Goal: Contribute content: Add original content to the website for others to see

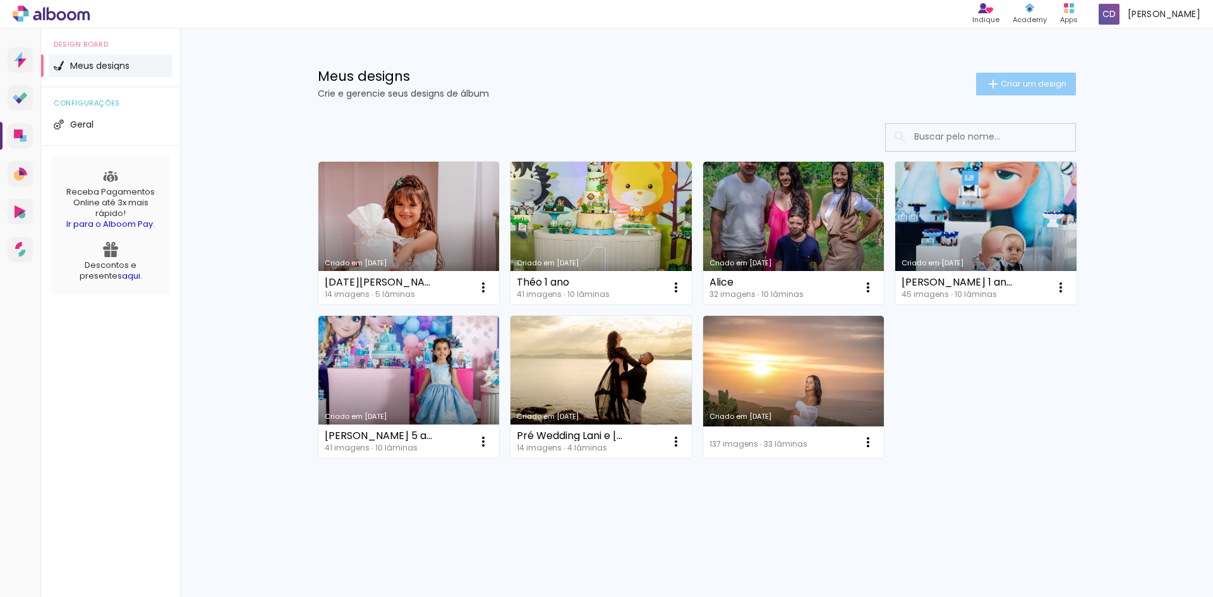
click at [1049, 85] on span "Criar um design" at bounding box center [1033, 84] width 66 height 8
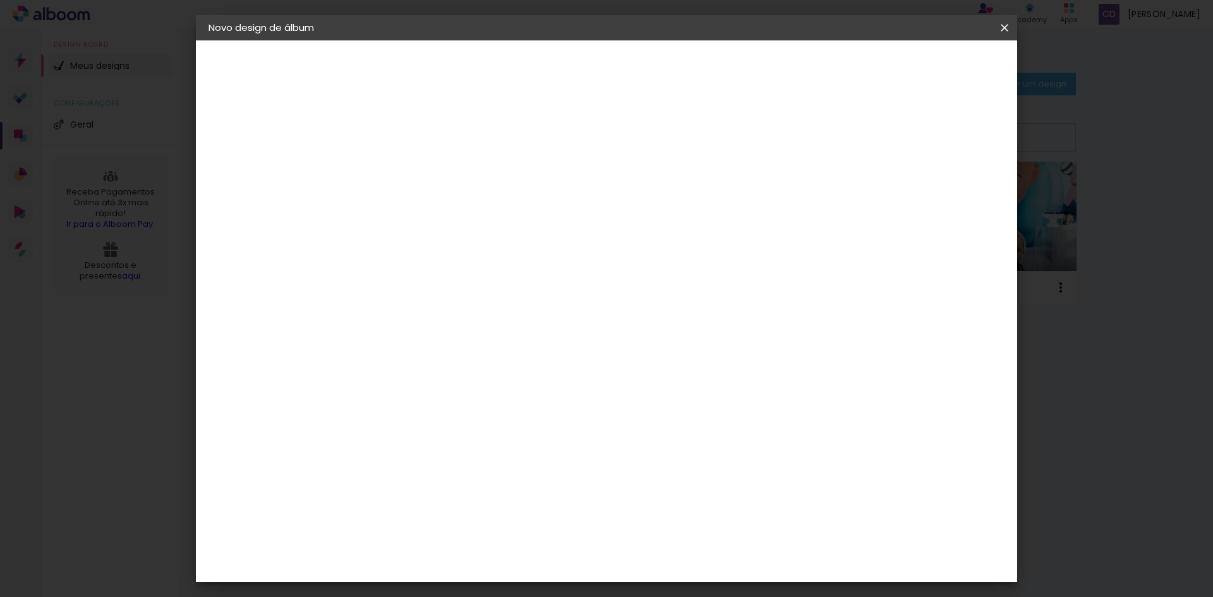
click at [1000, 23] on iron-icon at bounding box center [1004, 27] width 15 height 13
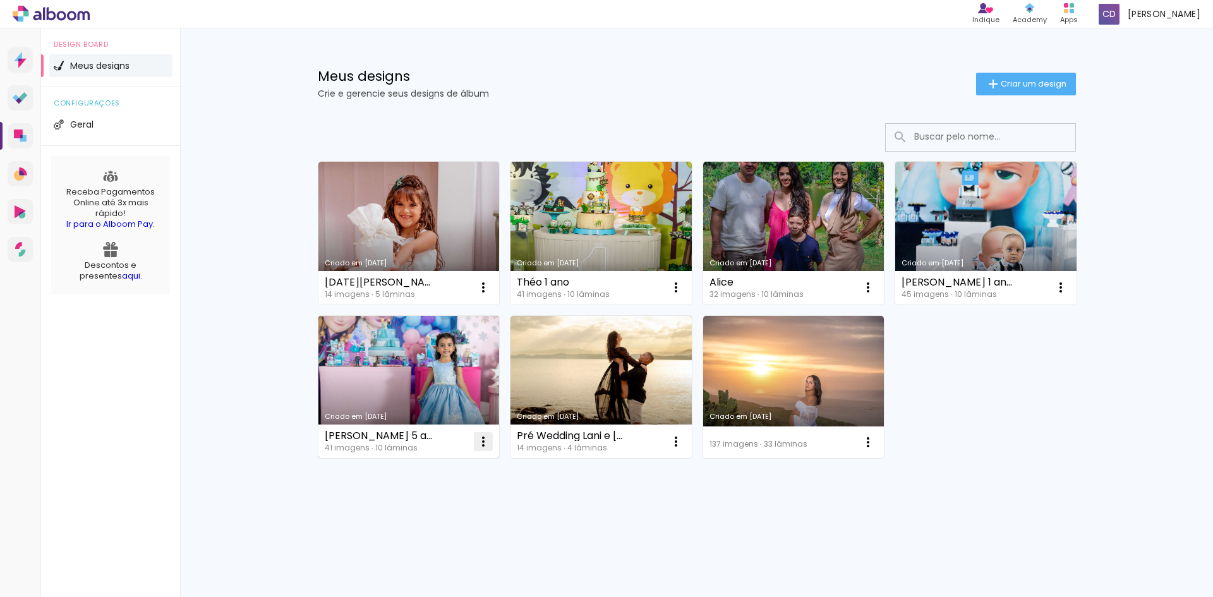
click at [478, 440] on iron-icon at bounding box center [483, 441] width 15 height 15
click at [369, 384] on link "Criado em [DATE]" at bounding box center [408, 387] width 181 height 143
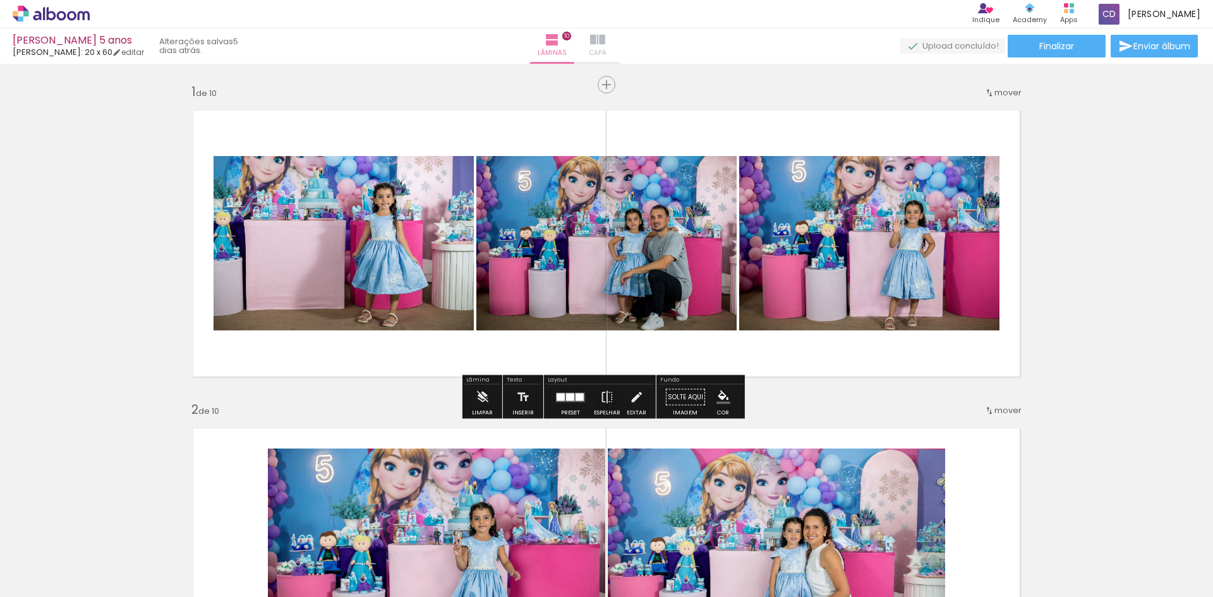
click at [605, 44] on iron-icon at bounding box center [597, 39] width 15 height 15
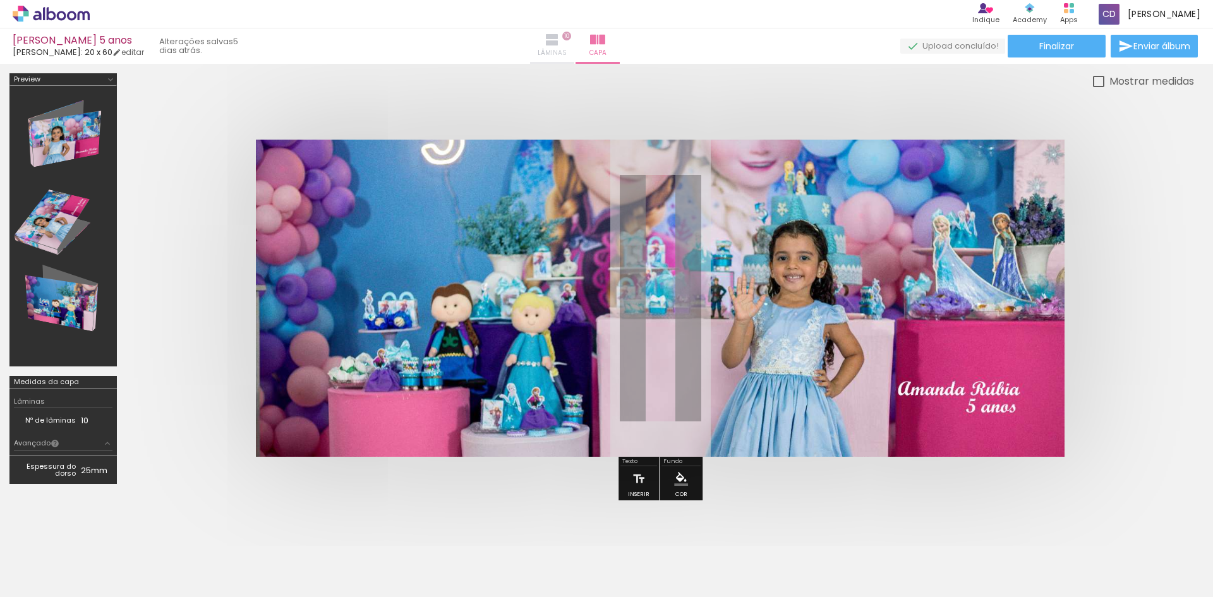
click at [560, 40] on iron-icon at bounding box center [551, 39] width 15 height 15
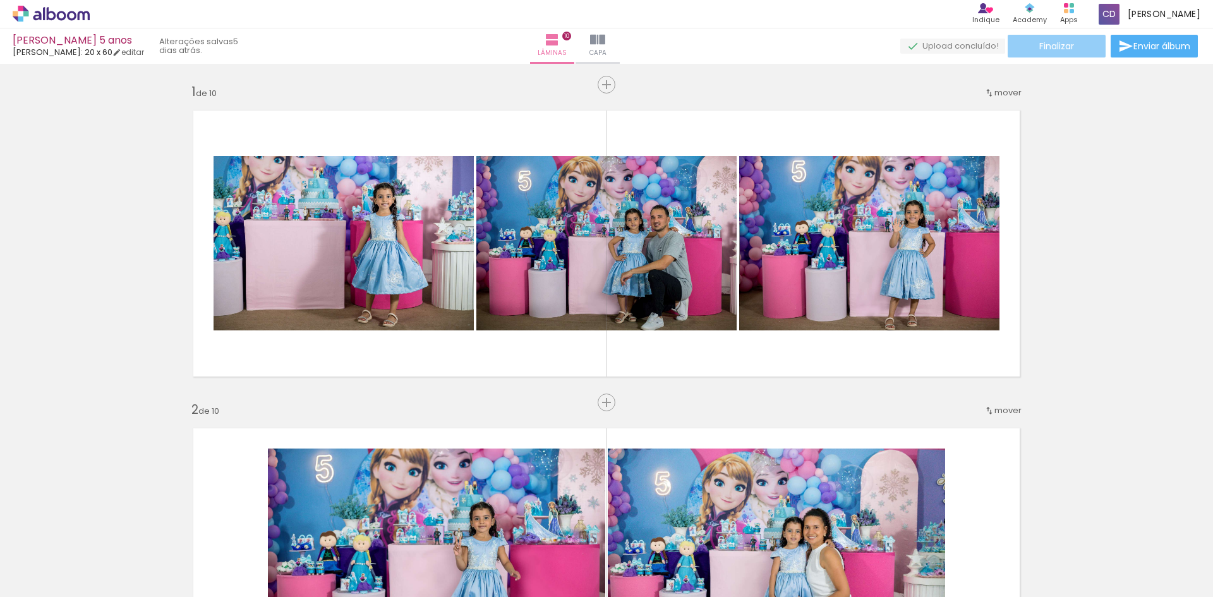
click at [1023, 42] on paper-button "Finalizar" at bounding box center [1056, 46] width 98 height 23
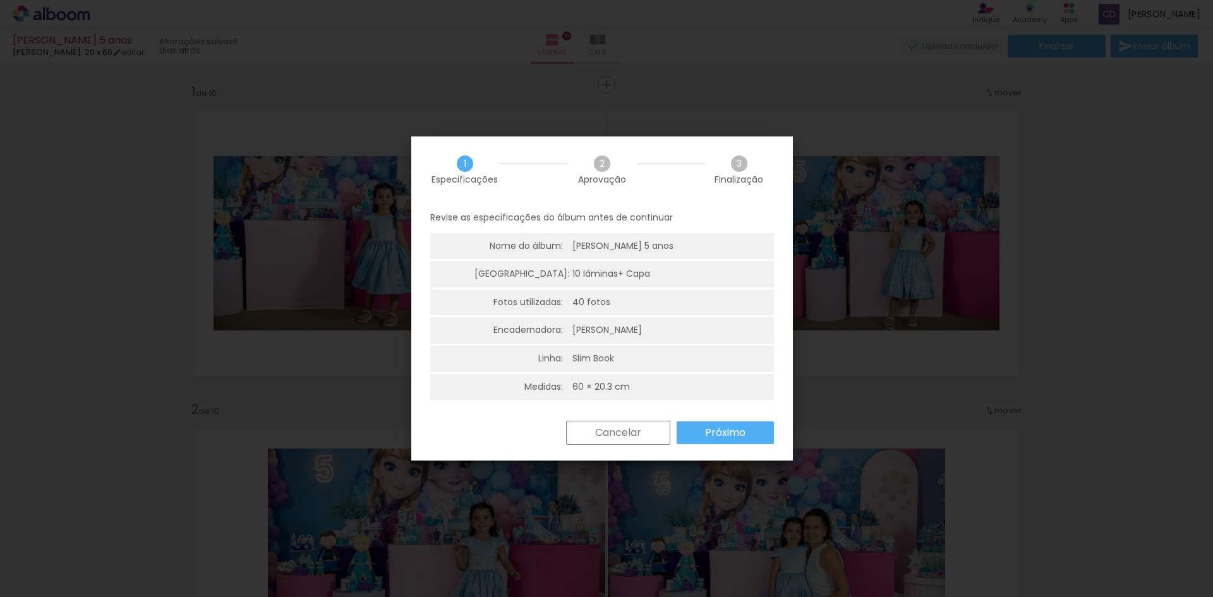
click at [0, 0] on slot "Próximo" at bounding box center [0, 0] width 0 height 0
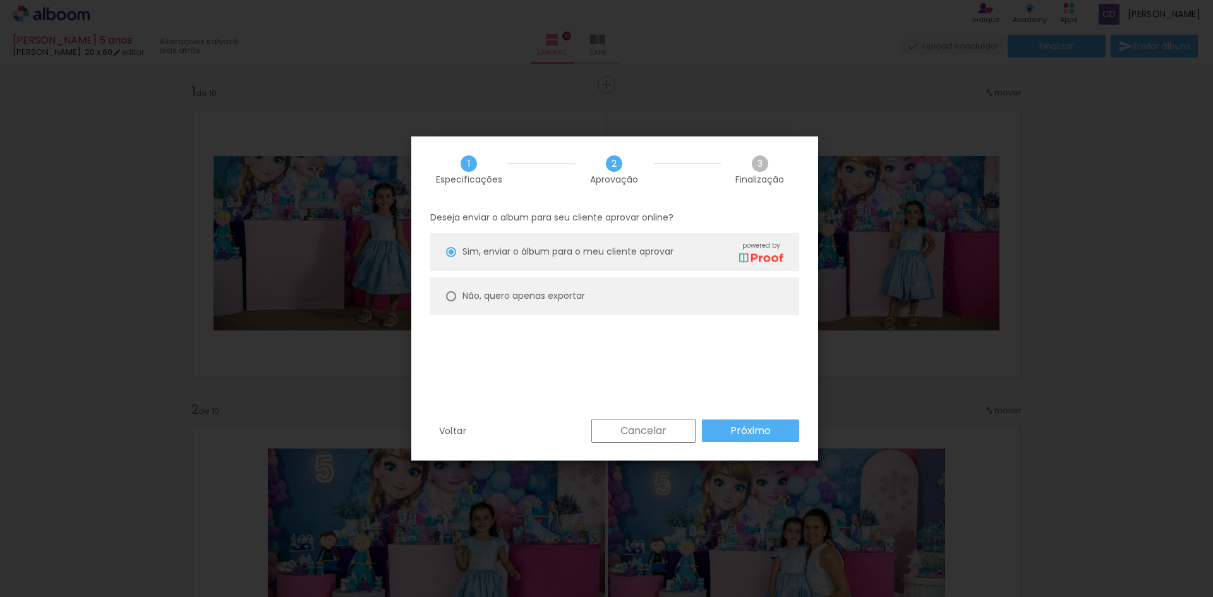
click at [0, 0] on slot "Não, quero apenas exportar" at bounding box center [0, 0] width 0 height 0
type paper-radio-button "on"
click at [0, 0] on slot "Próximo" at bounding box center [0, 0] width 0 height 0
type input "Alta, 300 DPI"
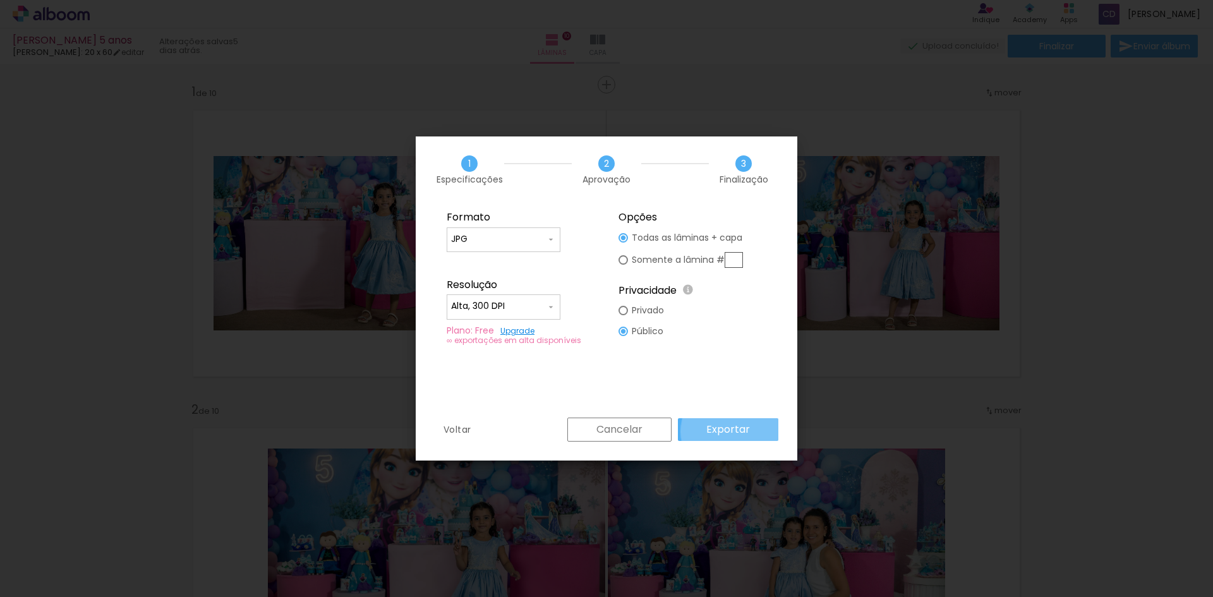
click at [0, 0] on slot "Exportar" at bounding box center [0, 0] width 0 height 0
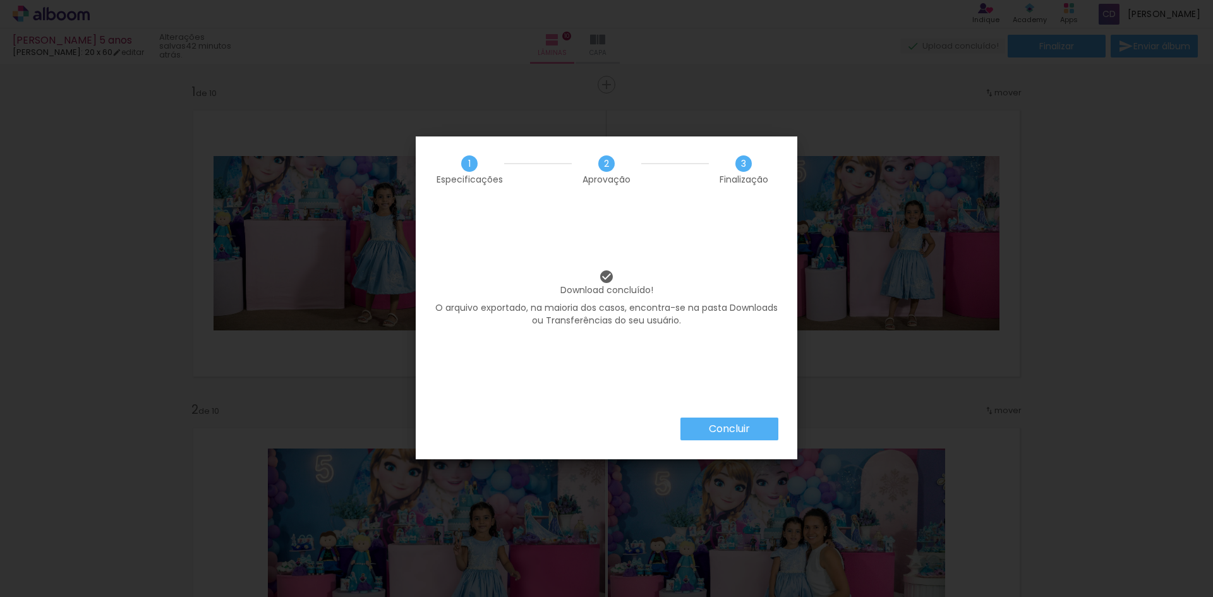
click at [0, 0] on slot "Concluir" at bounding box center [0, 0] width 0 height 0
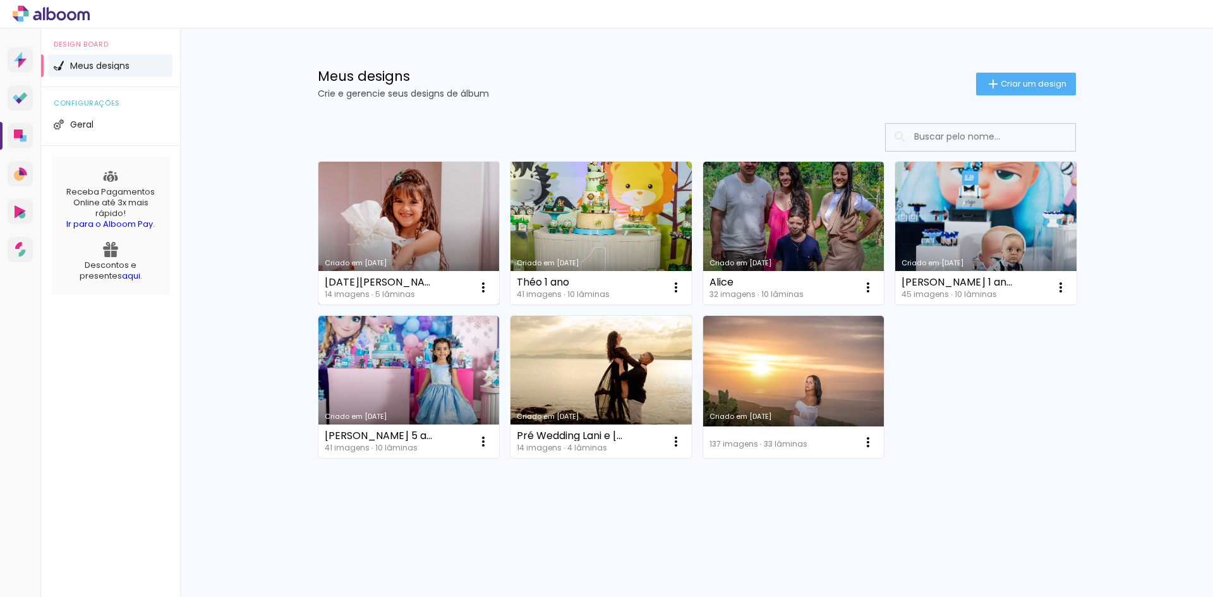
click at [411, 212] on link "Criado em [DATE]" at bounding box center [408, 233] width 181 height 143
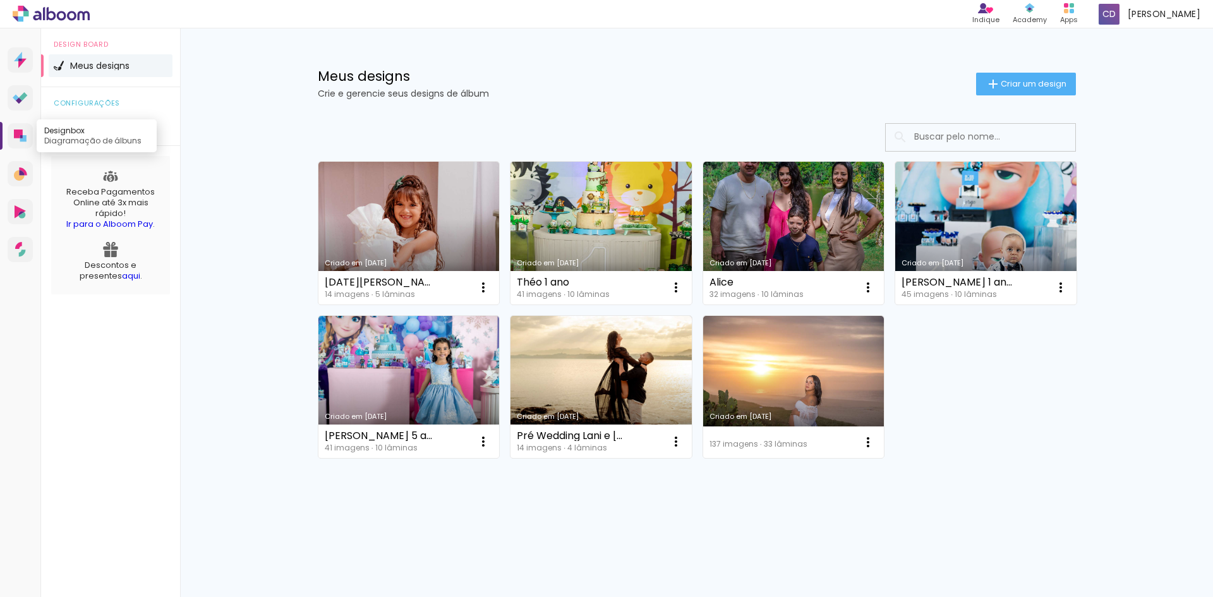
click at [17, 133] on icon at bounding box center [18, 133] width 9 height 9
click at [1000, 85] on span "Criar um design" at bounding box center [1033, 84] width 66 height 8
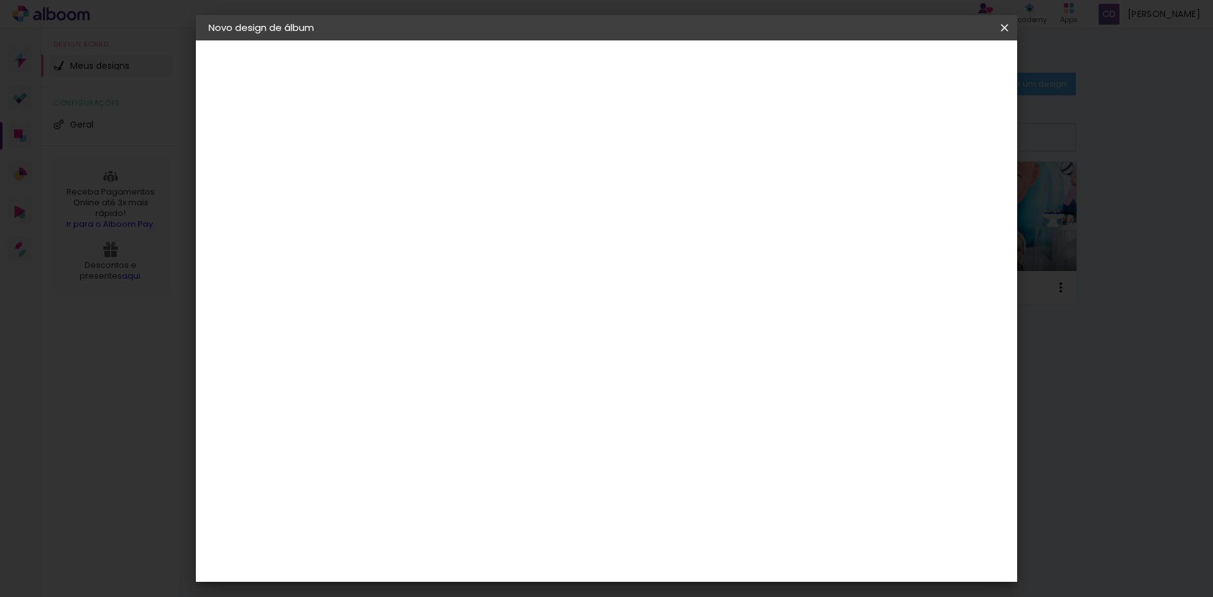
click at [415, 170] on input at bounding box center [415, 170] width 0 height 20
type input "Isabela 15 anos"
type paper-input "Isabela 15 anos"
click at [0, 0] on slot "Avançar" at bounding box center [0, 0] width 0 height 0
click at [511, 244] on input at bounding box center [447, 240] width 128 height 16
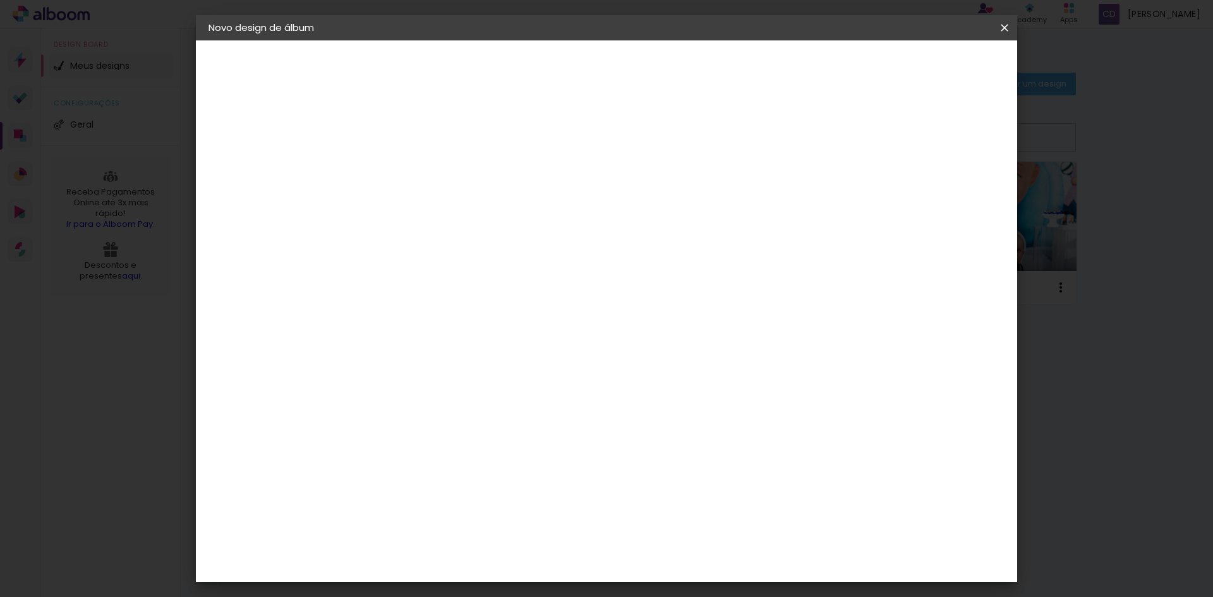
type input "lui"
type paper-input "lui"
click at [491, 287] on div "[PERSON_NAME]" at bounding box center [449, 285] width 84 height 10
click at [625, 201] on paper-item "Tamanho Livre" at bounding box center [568, 192] width 112 height 28
click at [0, 0] on slot "Avançar" at bounding box center [0, 0] width 0 height 0
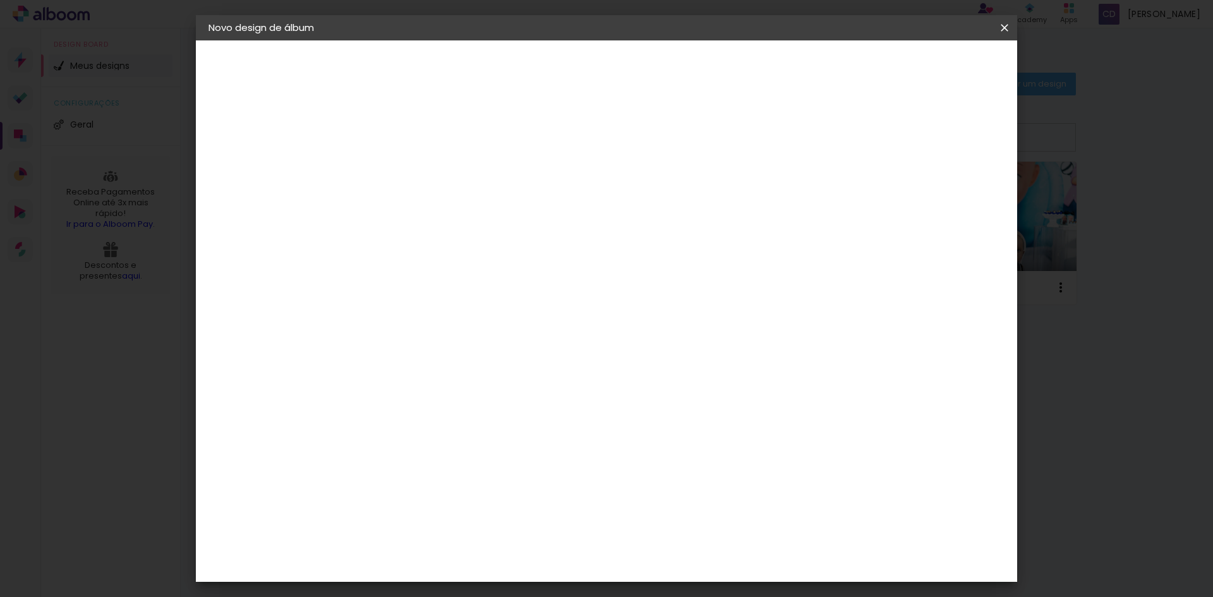
click at [239, 131] on div "2. Especificações" at bounding box center [277, 129] width 138 height 15
click at [476, 279] on paper-item "[PERSON_NAME]" at bounding box center [438, 286] width 118 height 28
click at [0, 0] on slot "Avançar" at bounding box center [0, 0] width 0 height 0
click at [464, 210] on input "text" at bounding box center [439, 220] width 49 height 20
click at [687, 236] on paper-item "Slim Book" at bounding box center [688, 234] width 253 height 25
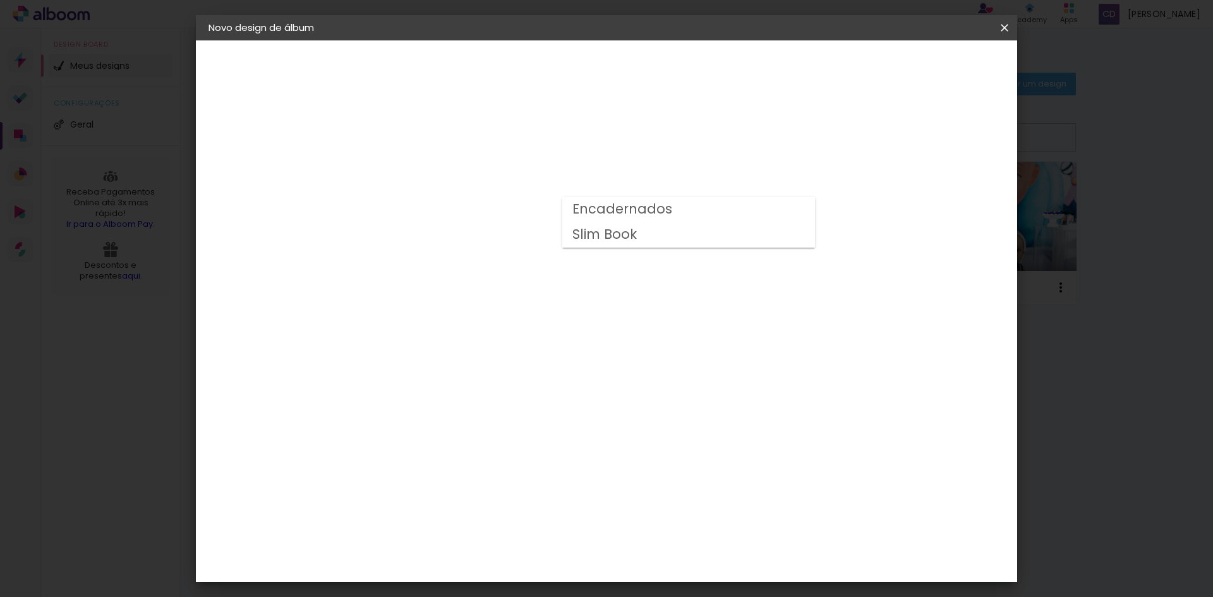
type input "Slim Book"
click at [547, 306] on span "20 × 25 cm" at bounding box center [523, 305] width 47 height 26
click at [0, 0] on slot "Avançar" at bounding box center [0, 0] width 0 height 0
click at [925, 66] on span "Iniciar design" at bounding box center [896, 67] width 57 height 9
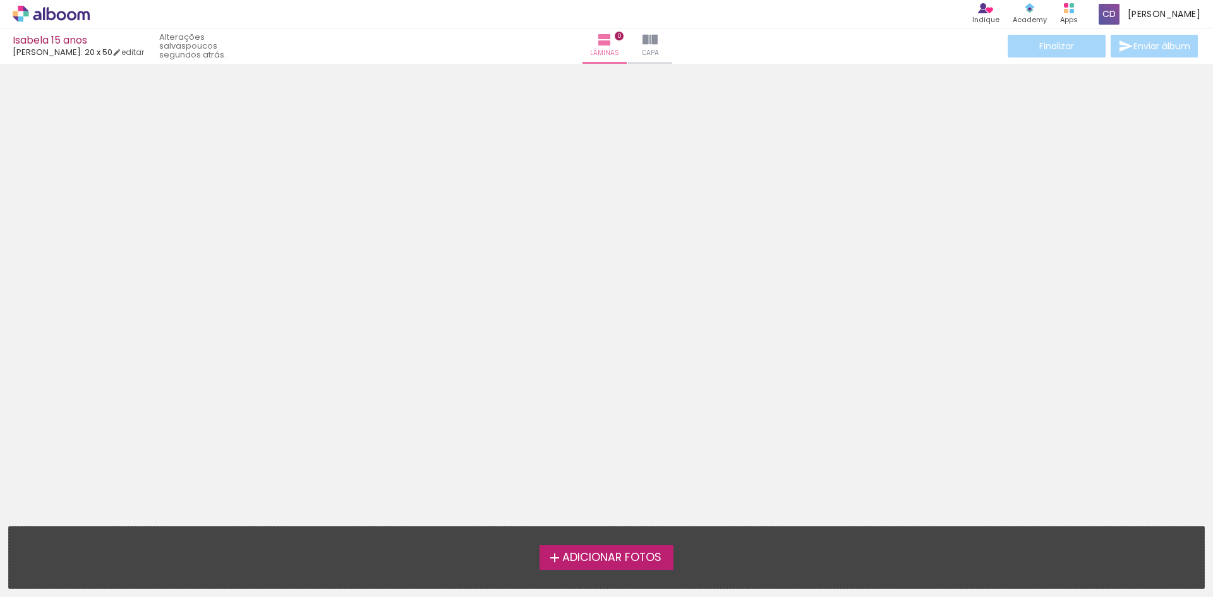
click at [610, 560] on span "Adicionar Fotos" at bounding box center [611, 557] width 99 height 11
click at [0, 0] on input "file" at bounding box center [0, 0] width 0 height 0
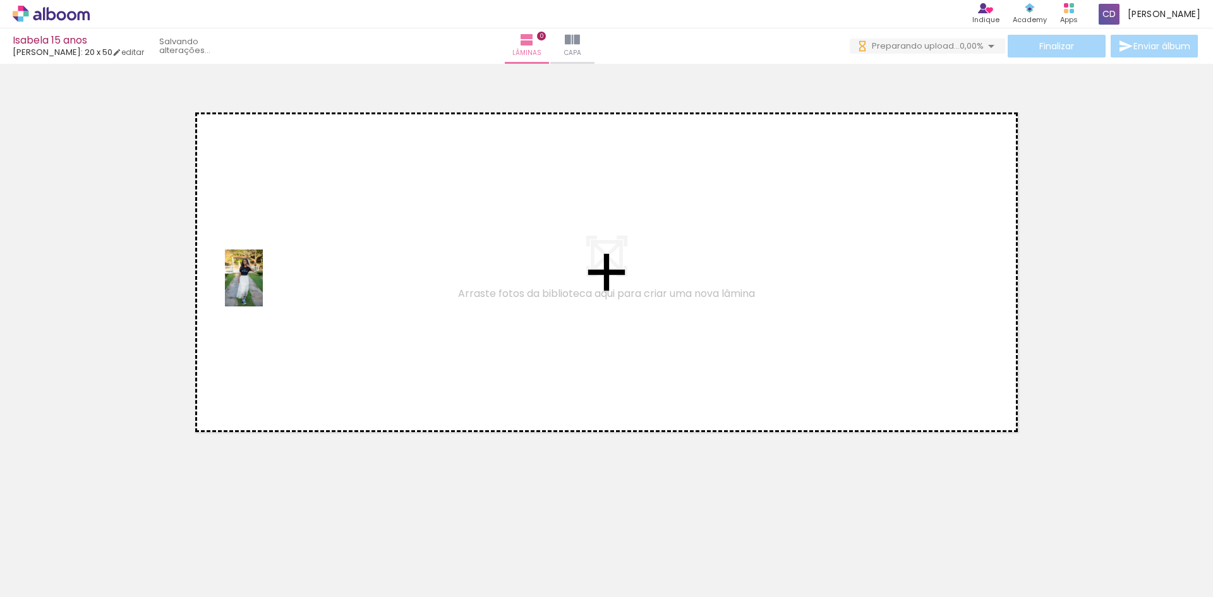
drag, startPoint x: 128, startPoint y: 546, endPoint x: 292, endPoint y: 266, distance: 324.8
click at [292, 266] on quentale-workspace at bounding box center [606, 298] width 1213 height 597
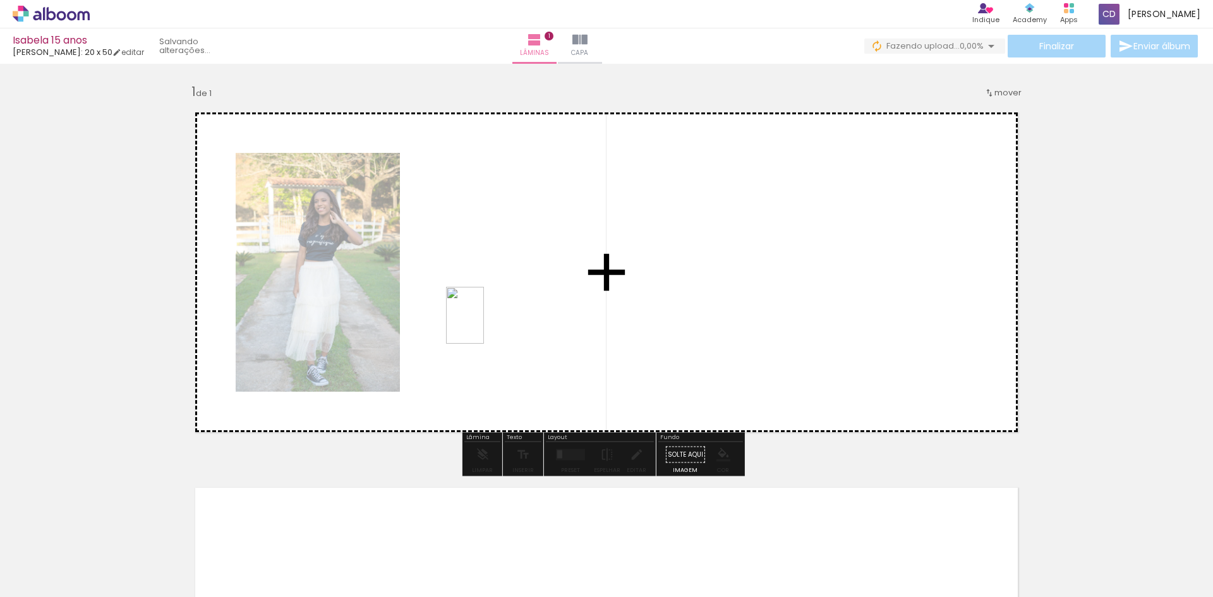
drag, startPoint x: 203, startPoint y: 575, endPoint x: 484, endPoint y: 325, distance: 376.3
click at [484, 325] on quentale-workspace at bounding box center [606, 298] width 1213 height 597
drag, startPoint x: 276, startPoint y: 564, endPoint x: 714, endPoint y: 294, distance: 515.0
click at [714, 294] on quentale-workspace at bounding box center [606, 298] width 1213 height 597
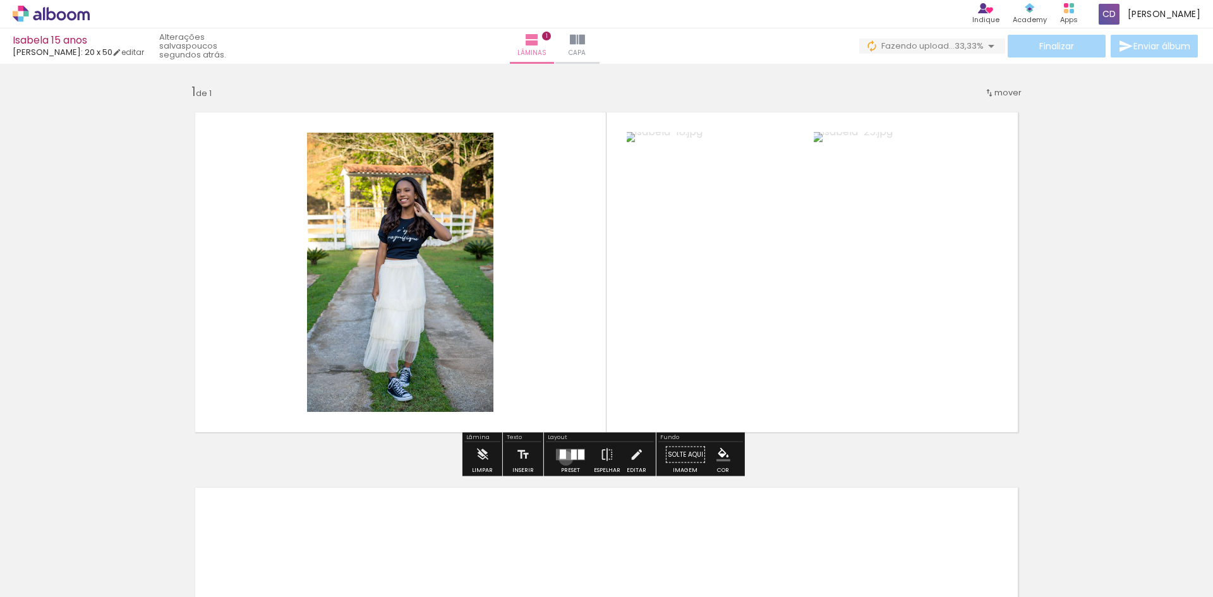
click at [563, 458] on div at bounding box center [563, 454] width 6 height 9
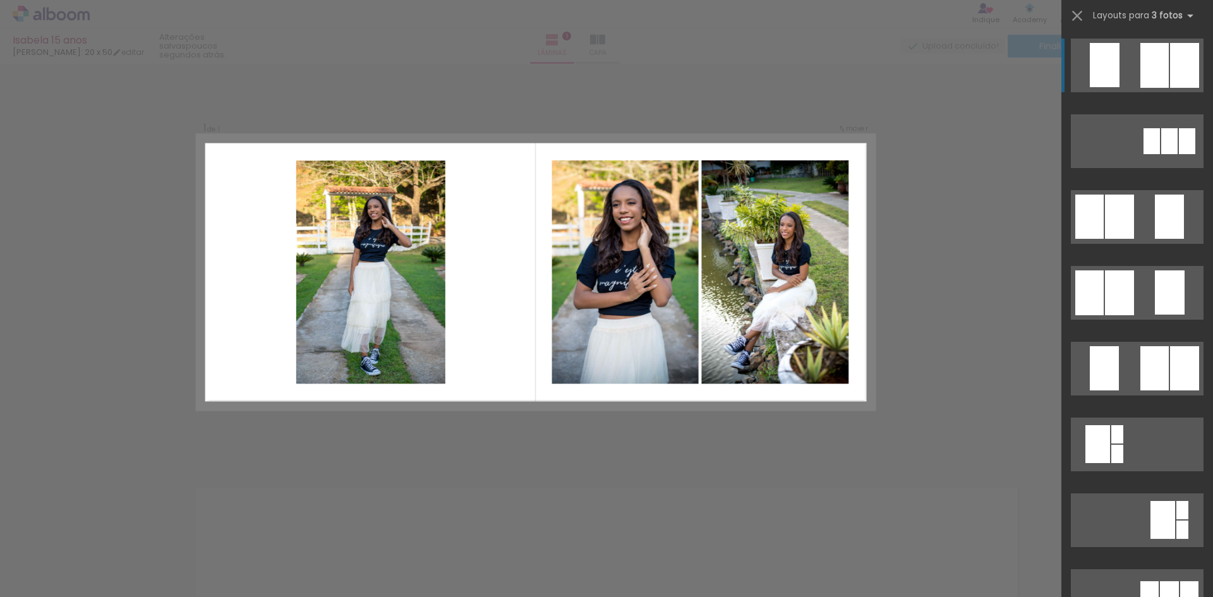
click at [1146, 70] on div at bounding box center [1154, 65] width 28 height 45
click at [1130, 71] on quentale-layouter at bounding box center [1137, 66] width 133 height 54
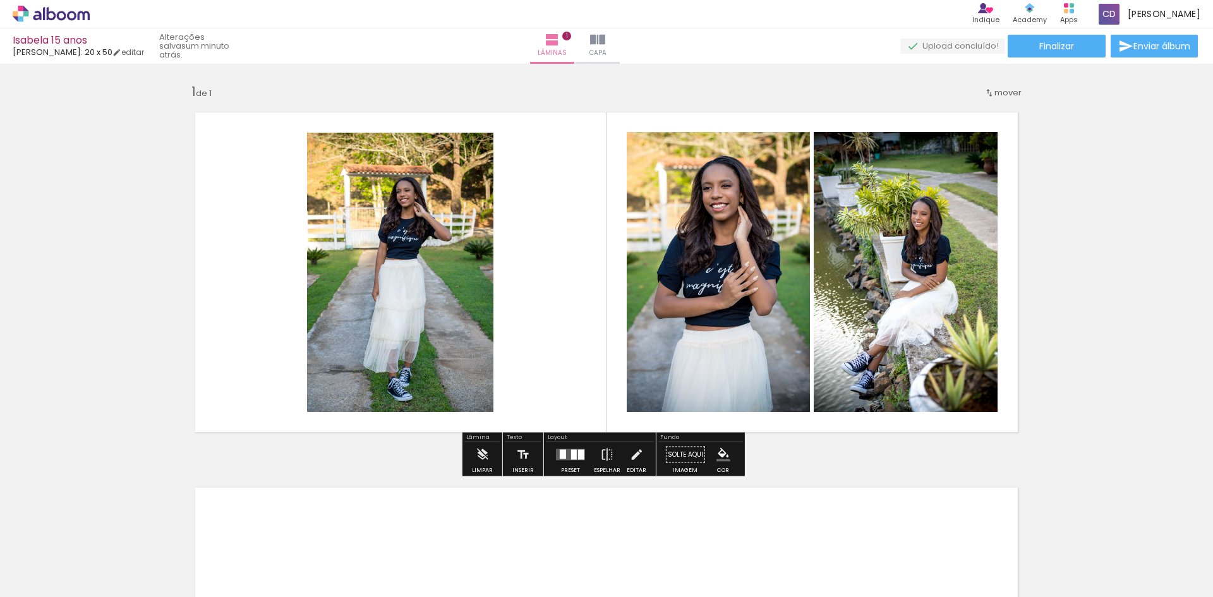
click at [1130, 71] on div "Inserir lâmina 1 de 1" at bounding box center [606, 443] width 1213 height 751
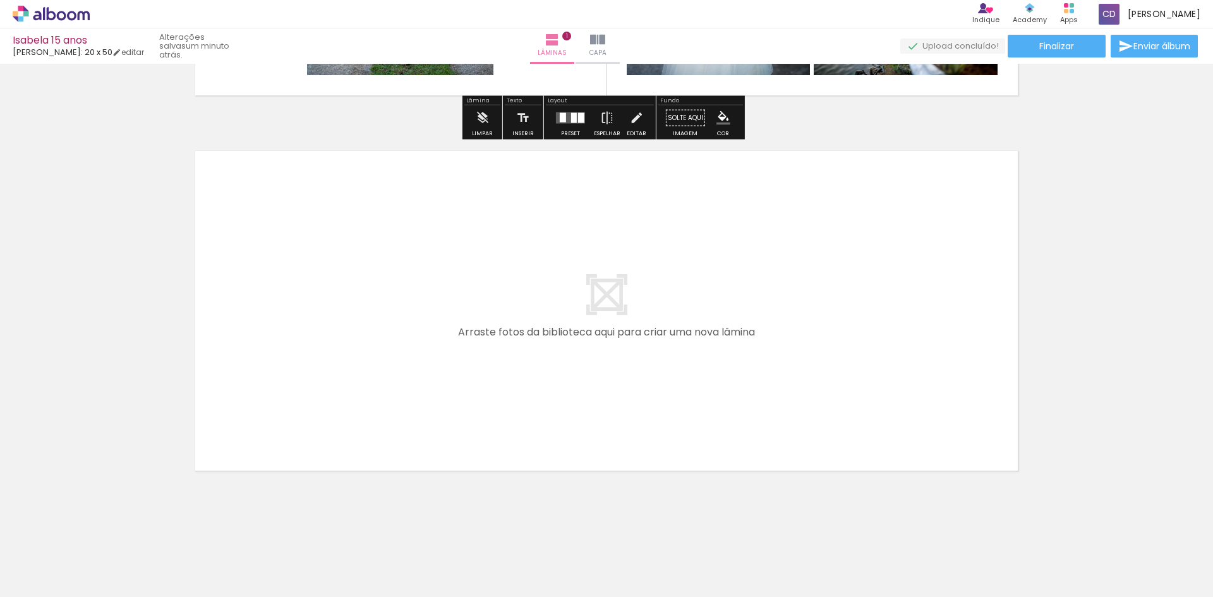
scroll to position [346, 0]
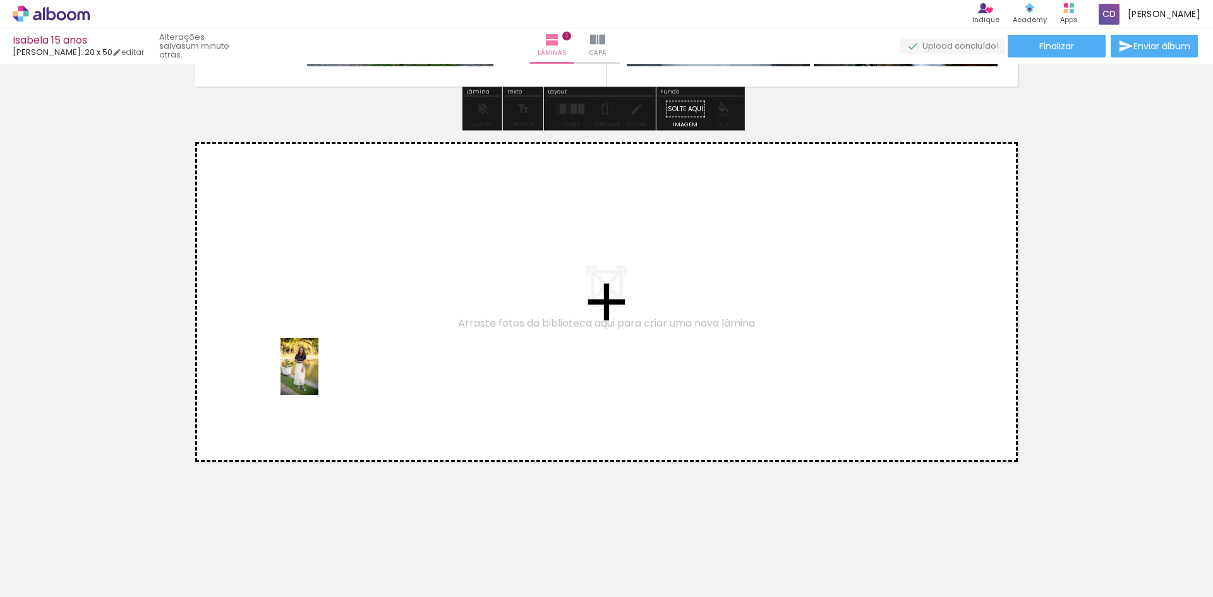
drag, startPoint x: 330, startPoint y: 564, endPoint x: 318, endPoint y: 376, distance: 188.6
click at [318, 376] on quentale-workspace at bounding box center [606, 298] width 1213 height 597
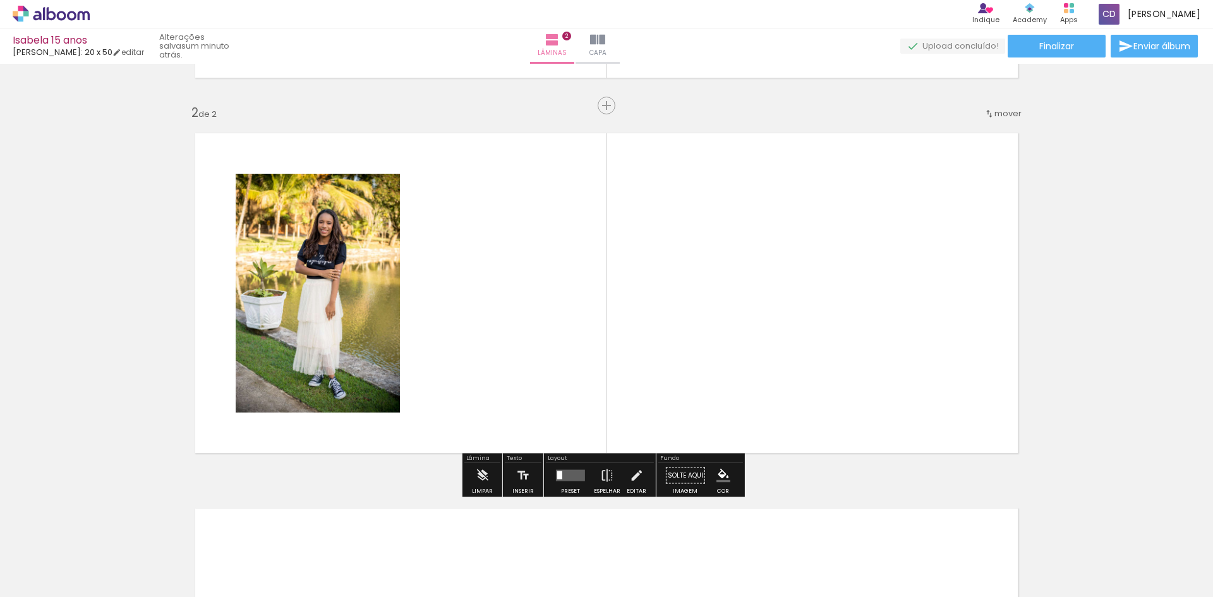
scroll to position [357, 0]
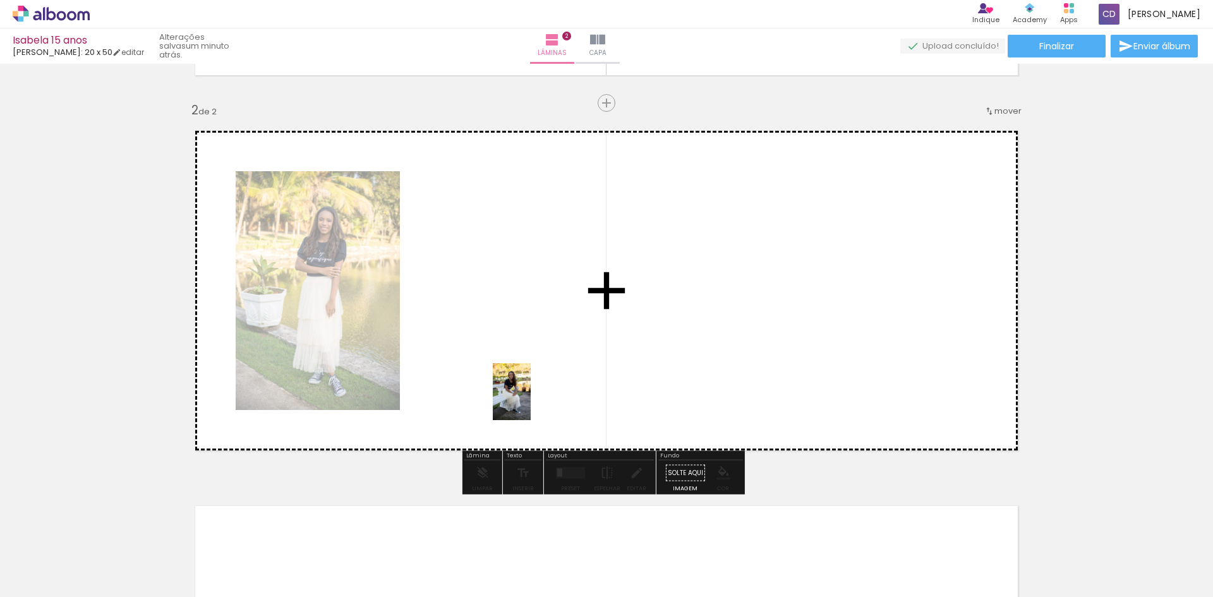
drag, startPoint x: 411, startPoint y: 585, endPoint x: 534, endPoint y: 396, distance: 225.8
click at [534, 396] on quentale-workspace at bounding box center [606, 298] width 1213 height 597
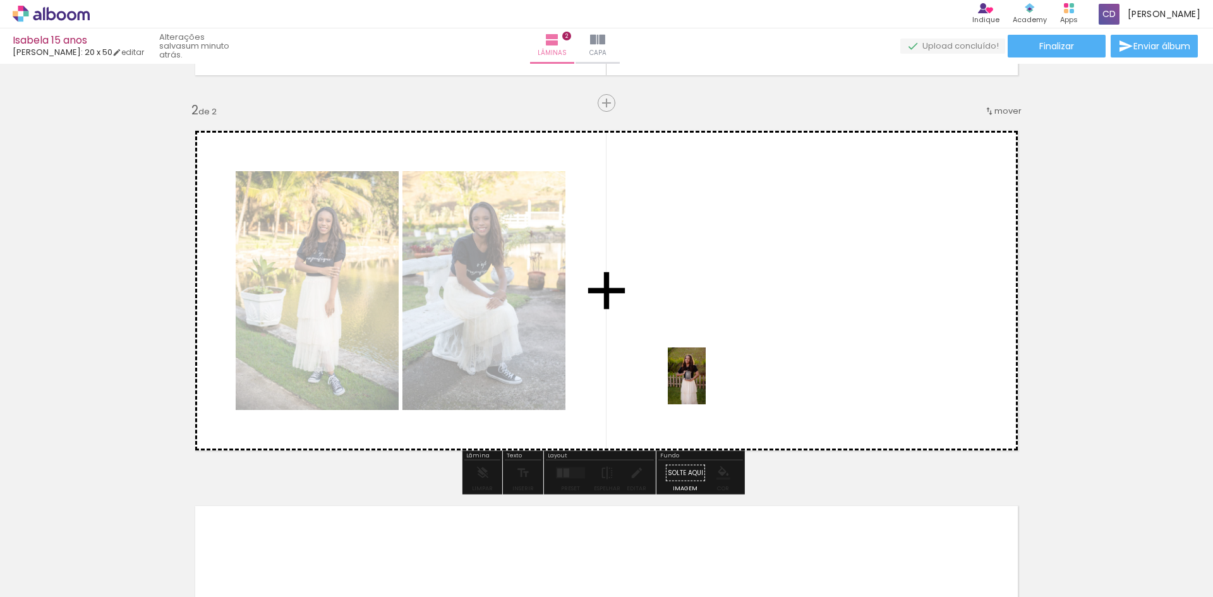
drag, startPoint x: 502, startPoint y: 572, endPoint x: 710, endPoint y: 378, distance: 284.7
click at [710, 378] on quentale-workspace at bounding box center [606, 298] width 1213 height 597
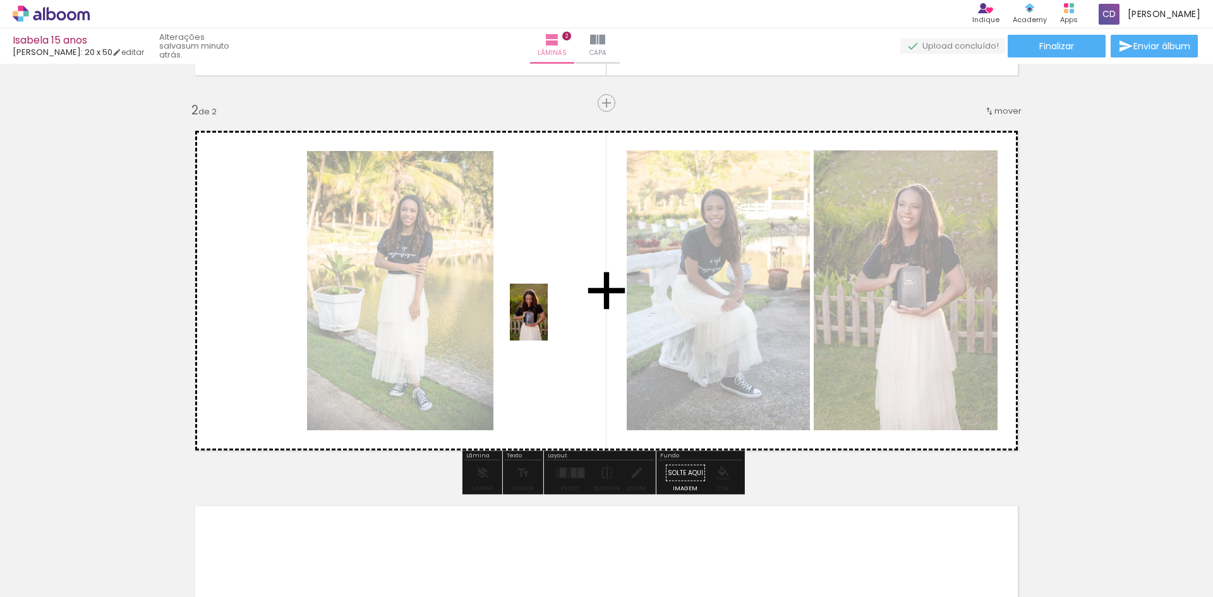
drag, startPoint x: 560, startPoint y: 565, endPoint x: 548, endPoint y: 321, distance: 244.1
click at [548, 321] on quentale-workspace at bounding box center [606, 298] width 1213 height 597
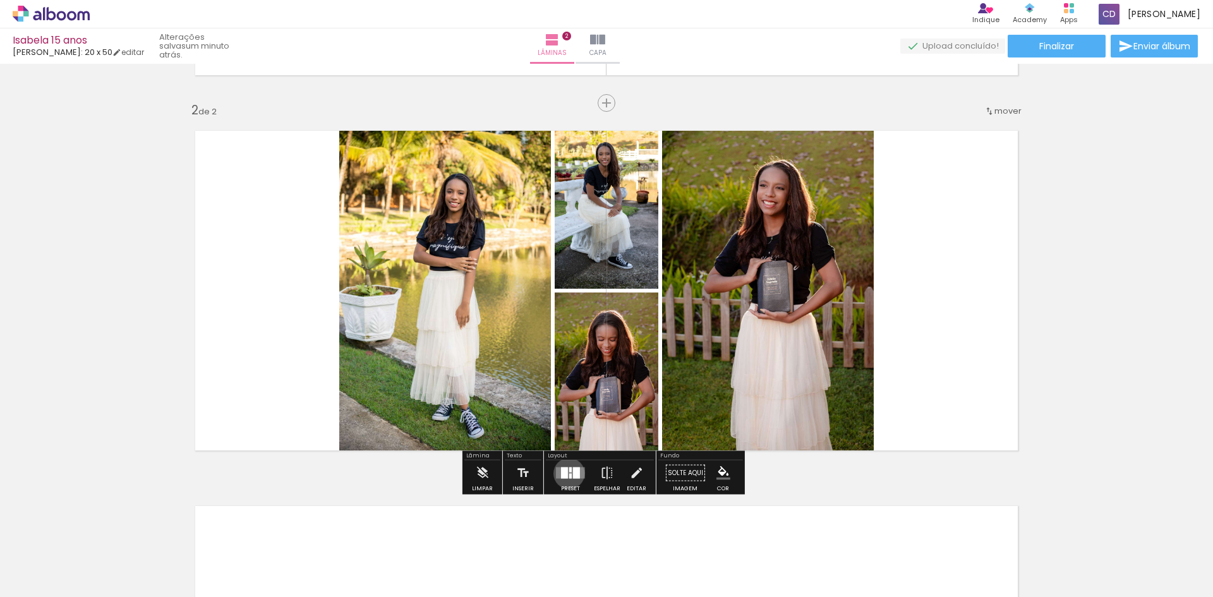
click at [569, 474] on div at bounding box center [570, 476] width 3 height 5
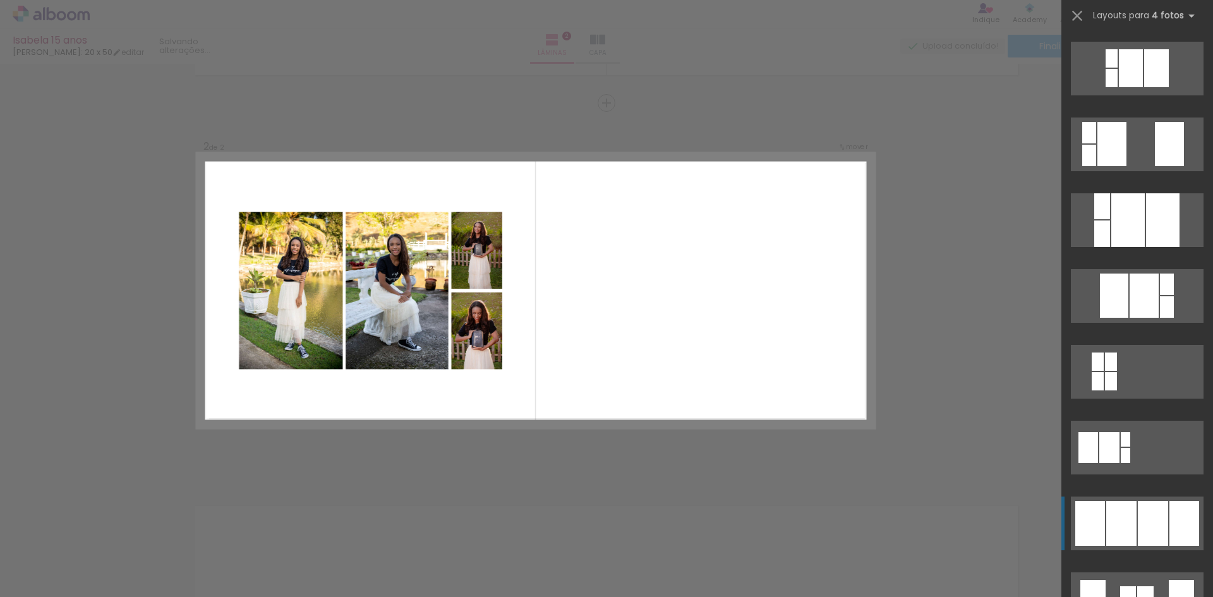
scroll to position [505, 0]
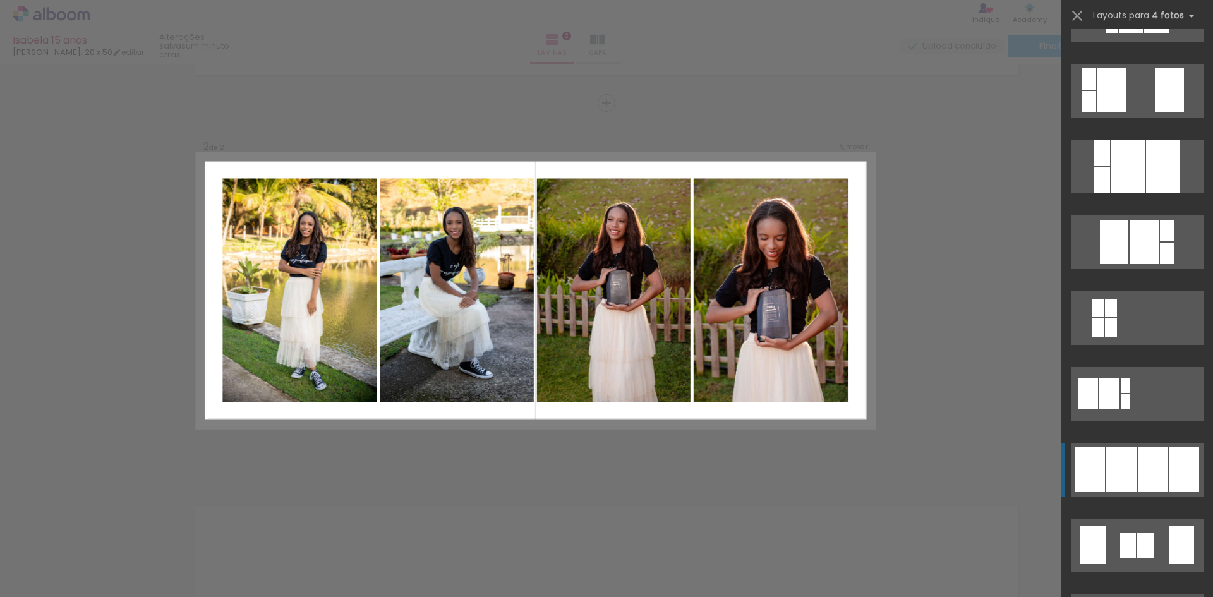
click at [1124, 464] on div at bounding box center [1121, 469] width 30 height 45
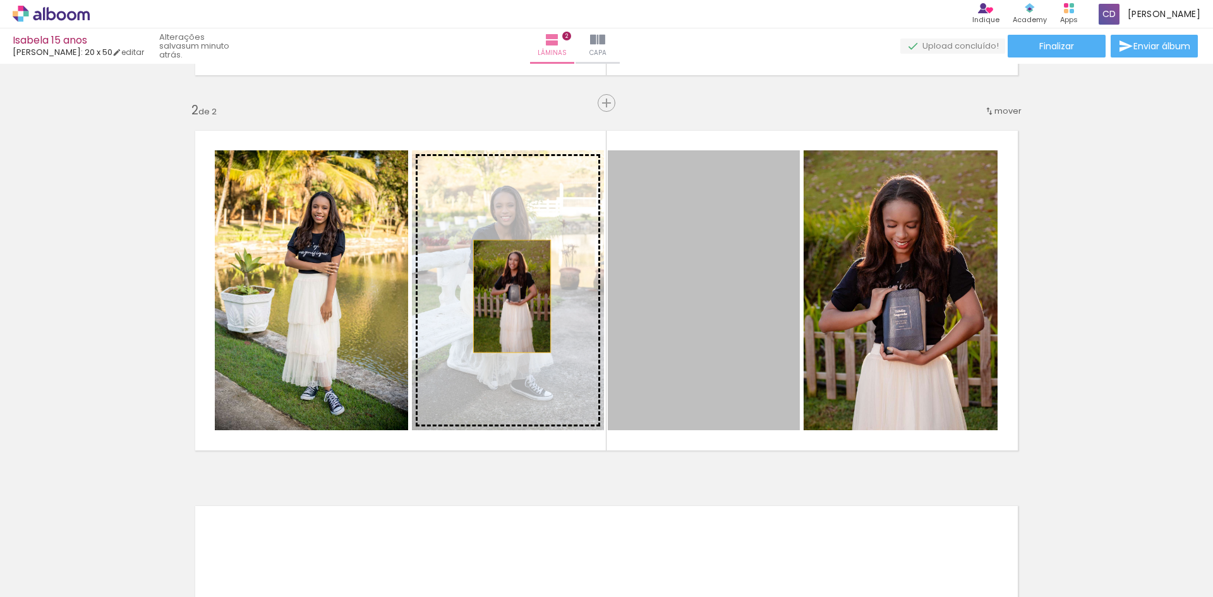
drag, startPoint x: 678, startPoint y: 323, endPoint x: 507, endPoint y: 296, distance: 173.8
click at [0, 0] on slot at bounding box center [0, 0] width 0 height 0
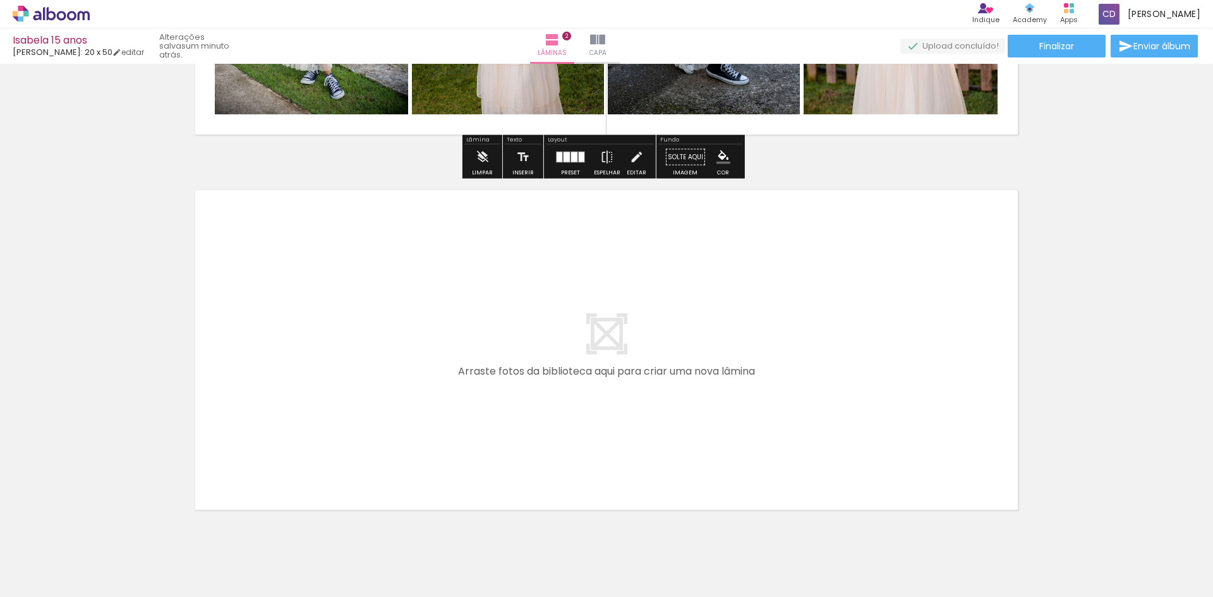
scroll to position [721, 0]
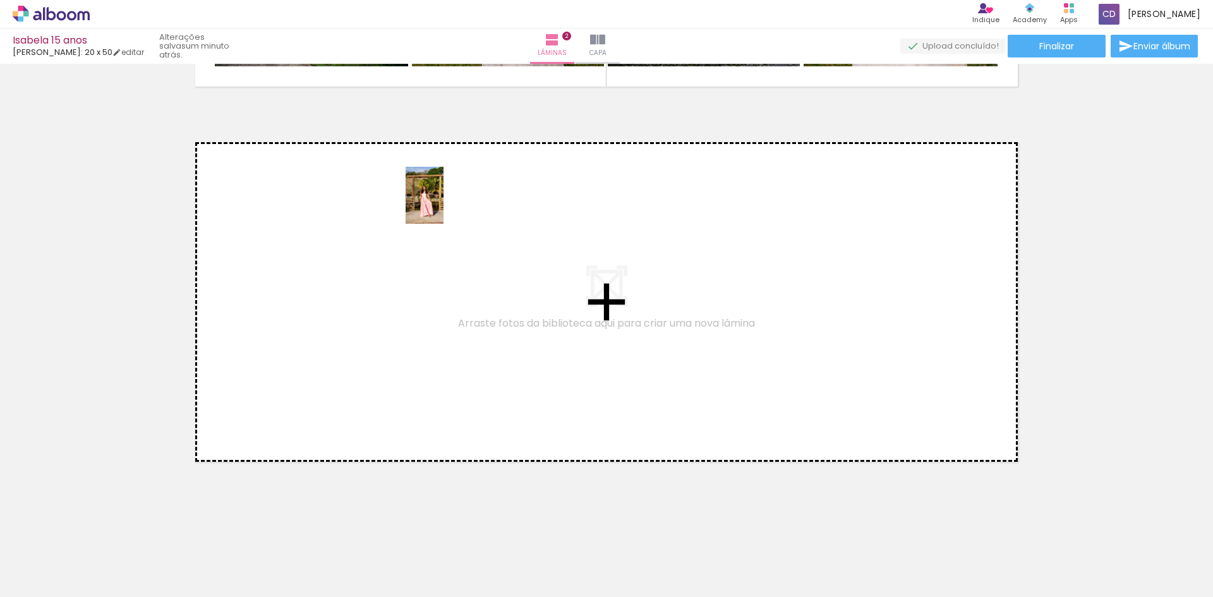
drag, startPoint x: 635, startPoint y: 555, endPoint x: 426, endPoint y: 262, distance: 359.5
click at [426, 262] on quentale-workspace at bounding box center [606, 298] width 1213 height 597
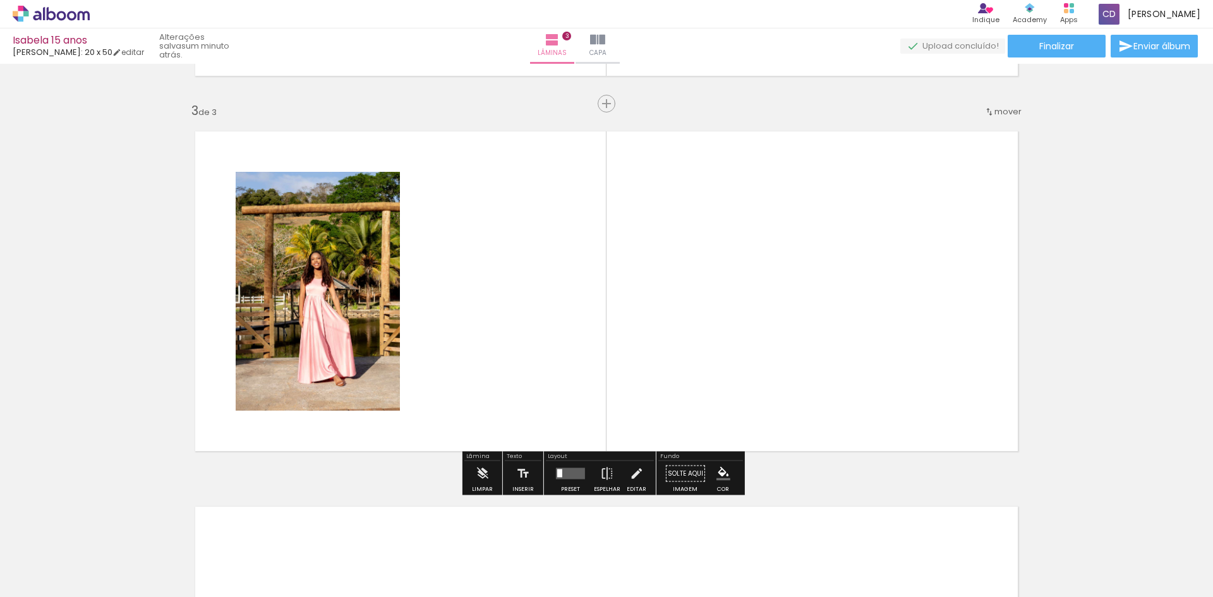
scroll to position [732, 0]
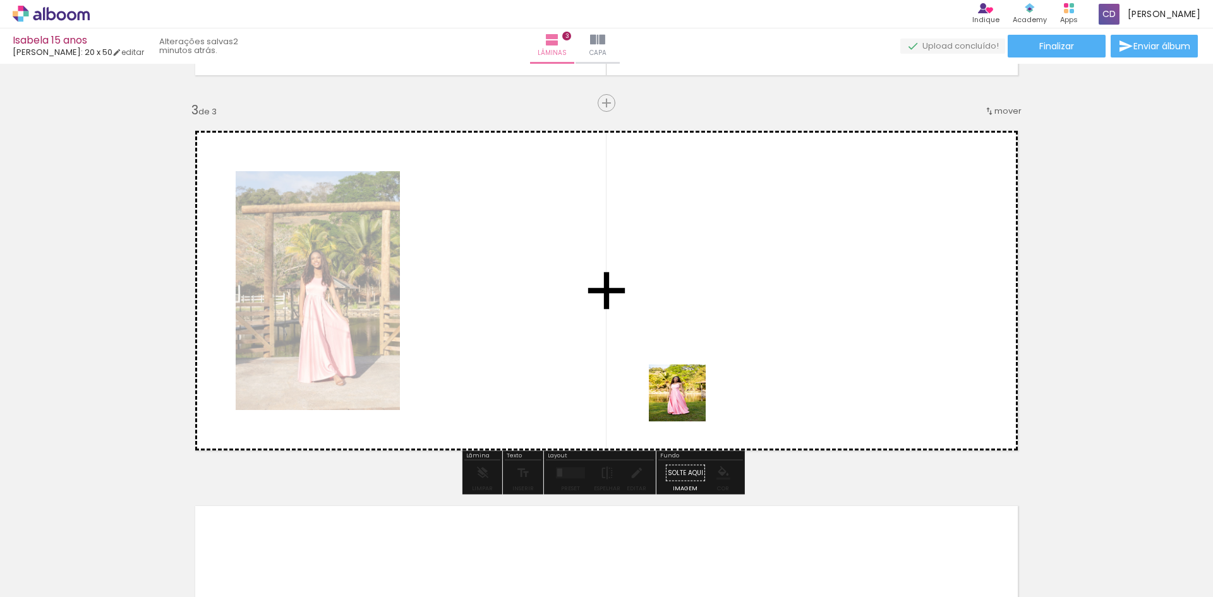
drag, startPoint x: 688, startPoint y: 556, endPoint x: 687, endPoint y: 355, distance: 201.5
click at [687, 355] on quentale-workspace at bounding box center [606, 298] width 1213 height 597
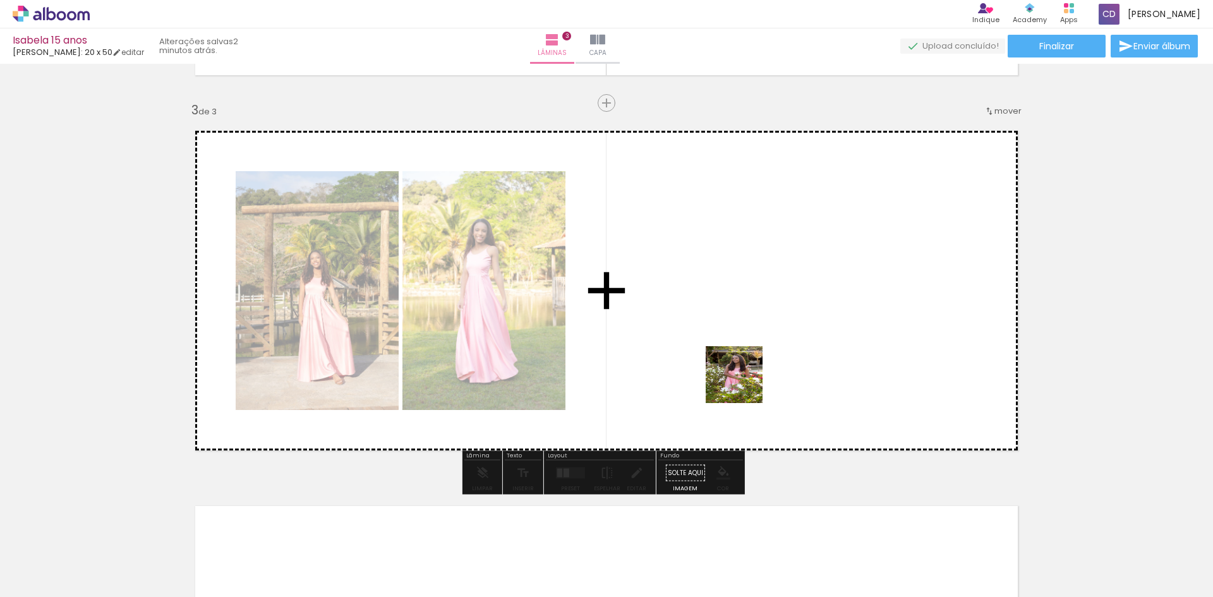
drag, startPoint x: 774, startPoint y: 572, endPoint x: 743, endPoint y: 369, distance: 205.7
click at [743, 369] on quentale-workspace at bounding box center [606, 298] width 1213 height 597
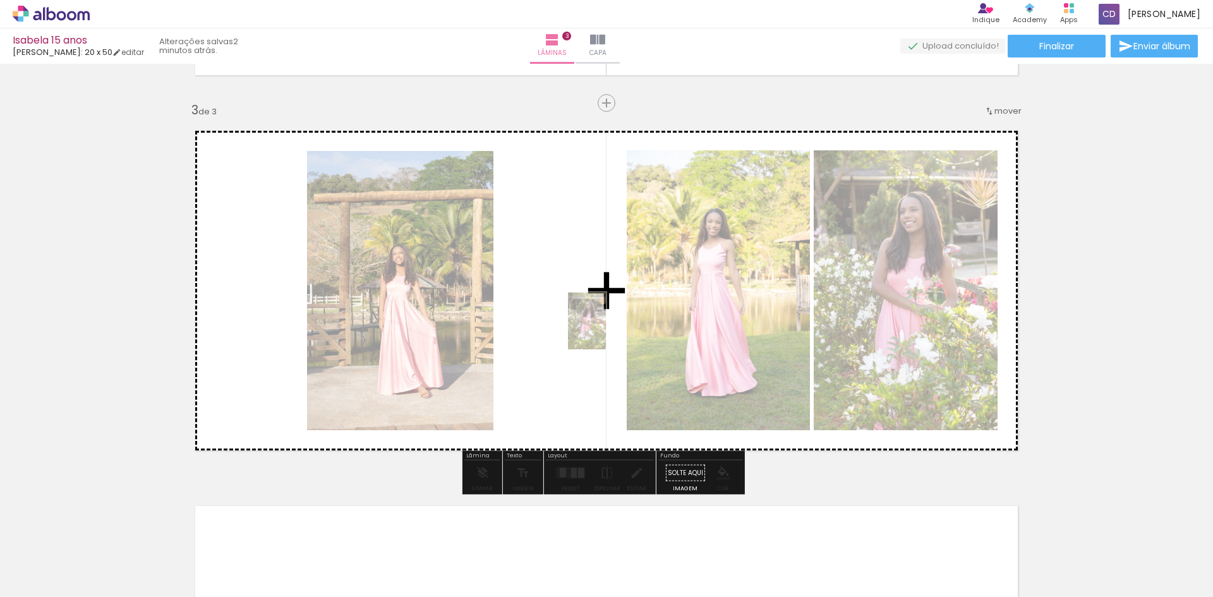
drag, startPoint x: 772, startPoint y: 555, endPoint x: 606, endPoint y: 330, distance: 279.6
click at [606, 330] on quentale-workspace at bounding box center [606, 298] width 1213 height 597
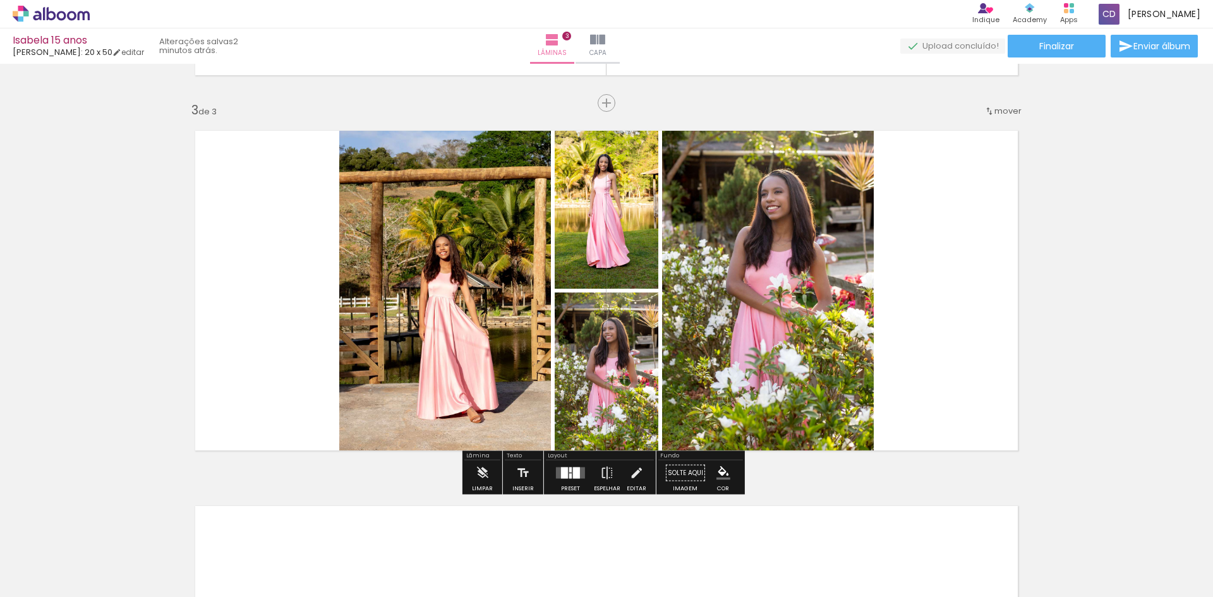
click at [573, 469] on div at bounding box center [576, 472] width 7 height 11
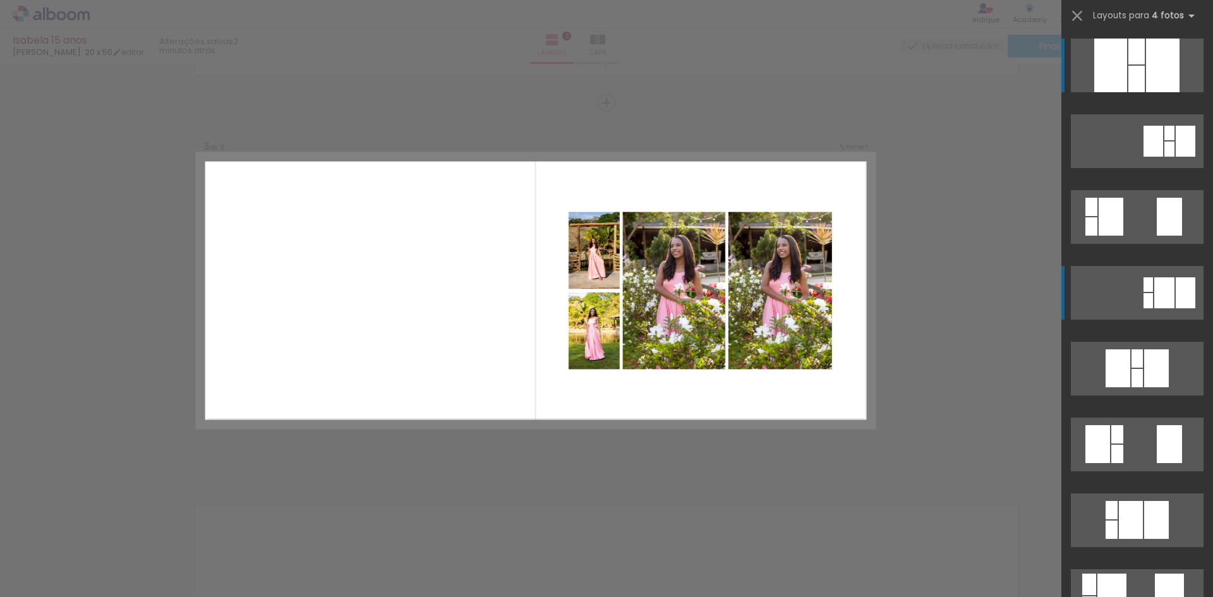
scroll to position [126, 0]
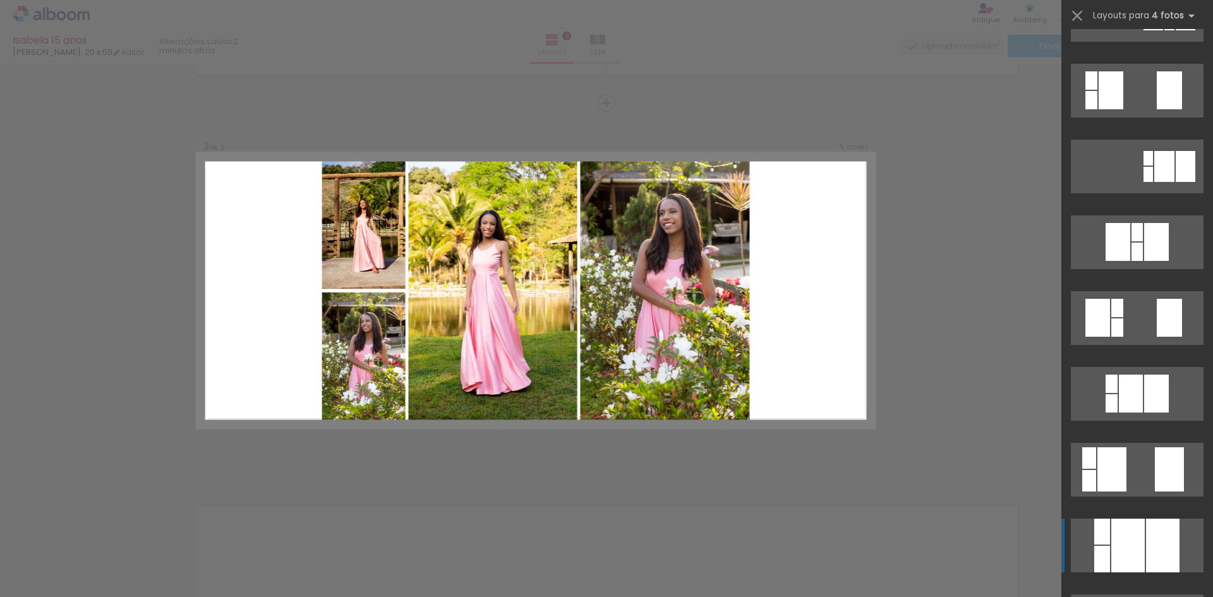
click at [1113, 546] on div at bounding box center [1127, 546] width 33 height 54
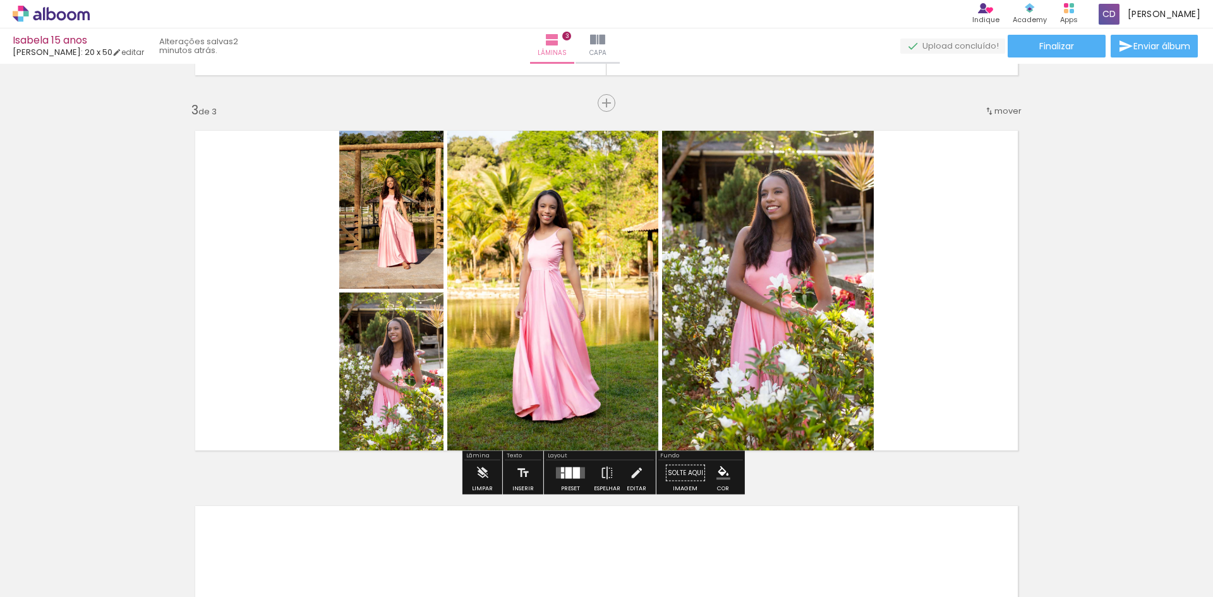
click at [573, 468] on div at bounding box center [576, 472] width 7 height 11
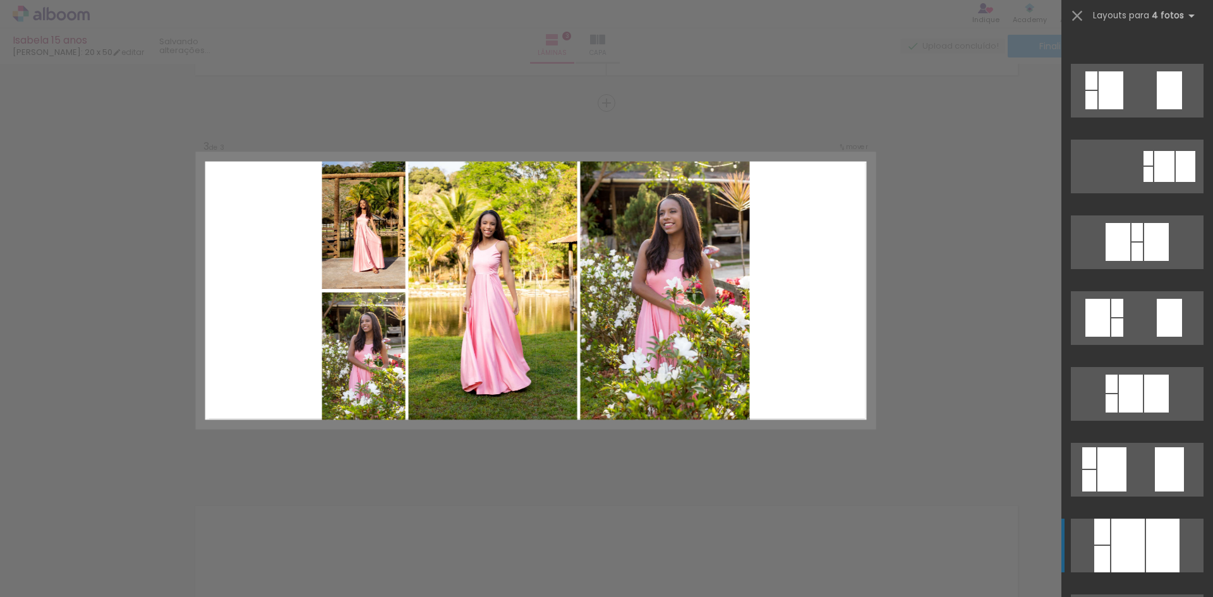
scroll to position [606, 0]
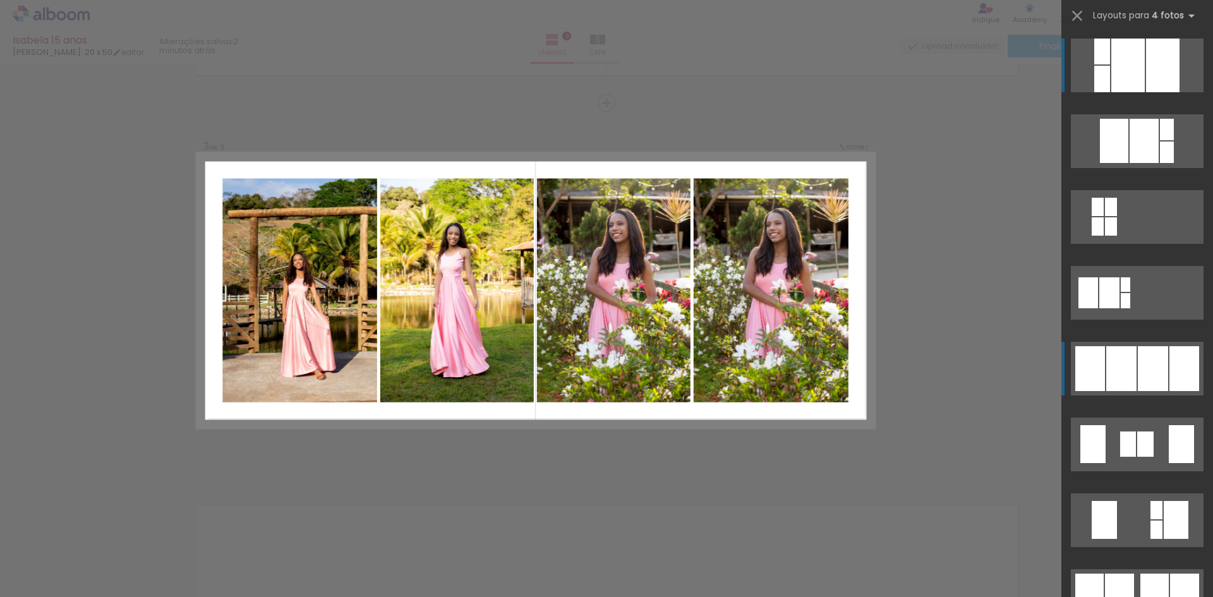
click at [1140, 375] on div at bounding box center [1153, 368] width 30 height 45
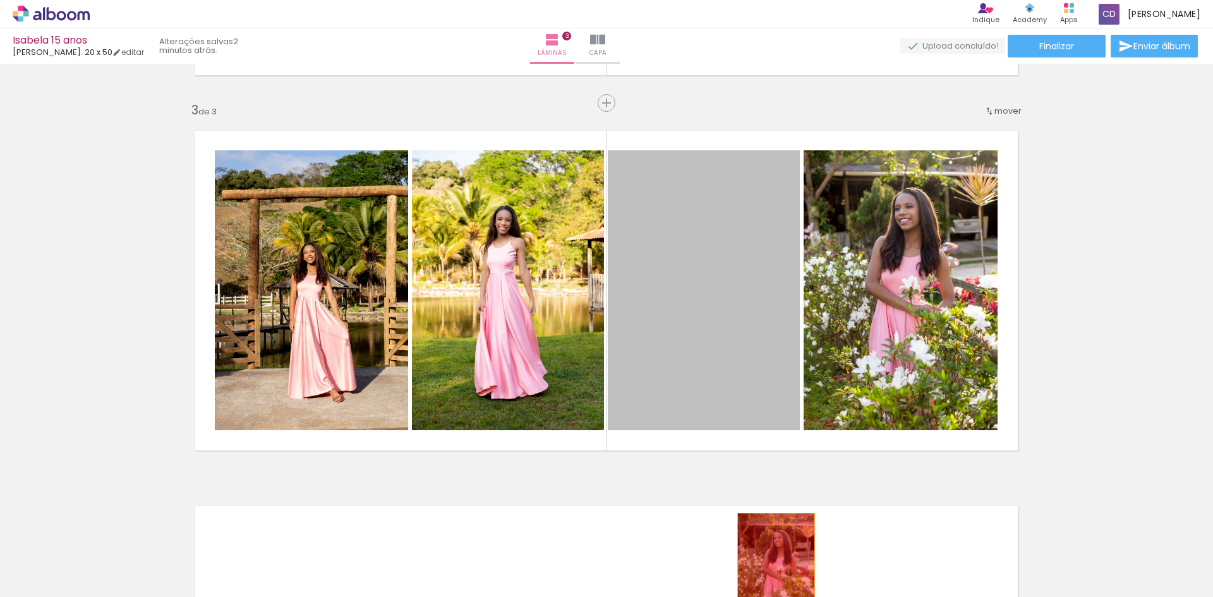
drag, startPoint x: 719, startPoint y: 318, endPoint x: 771, endPoint y: 569, distance: 256.0
click at [771, 569] on quentale-workspace at bounding box center [606, 298] width 1213 height 597
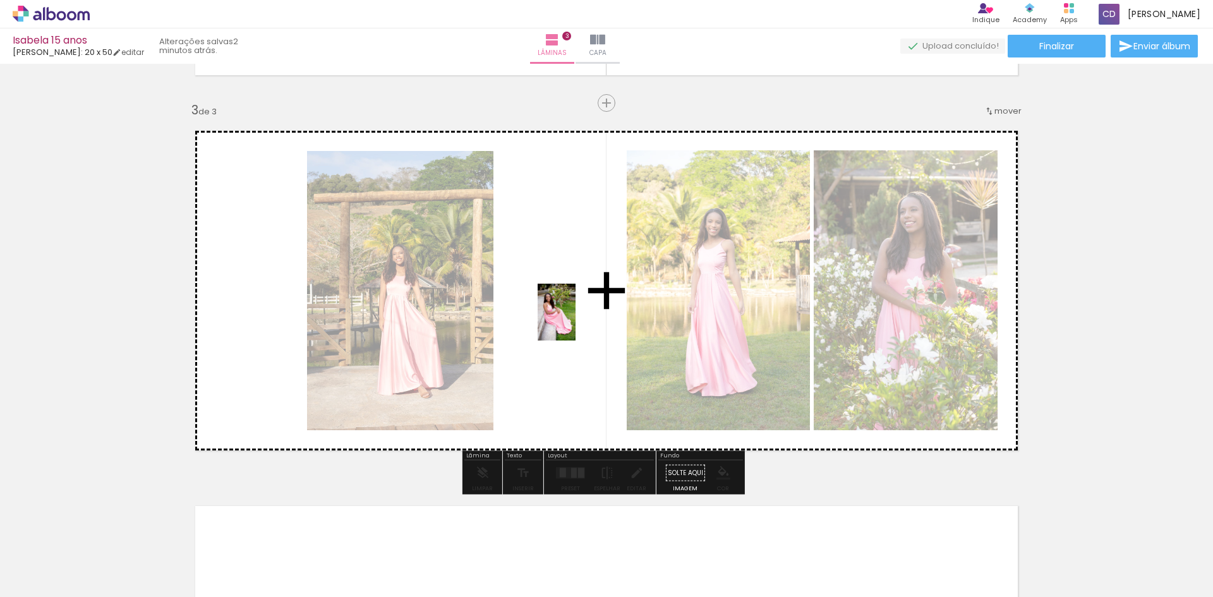
drag, startPoint x: 836, startPoint y: 572, endPoint x: 575, endPoint y: 321, distance: 361.8
click at [575, 321] on quentale-workspace at bounding box center [606, 298] width 1213 height 597
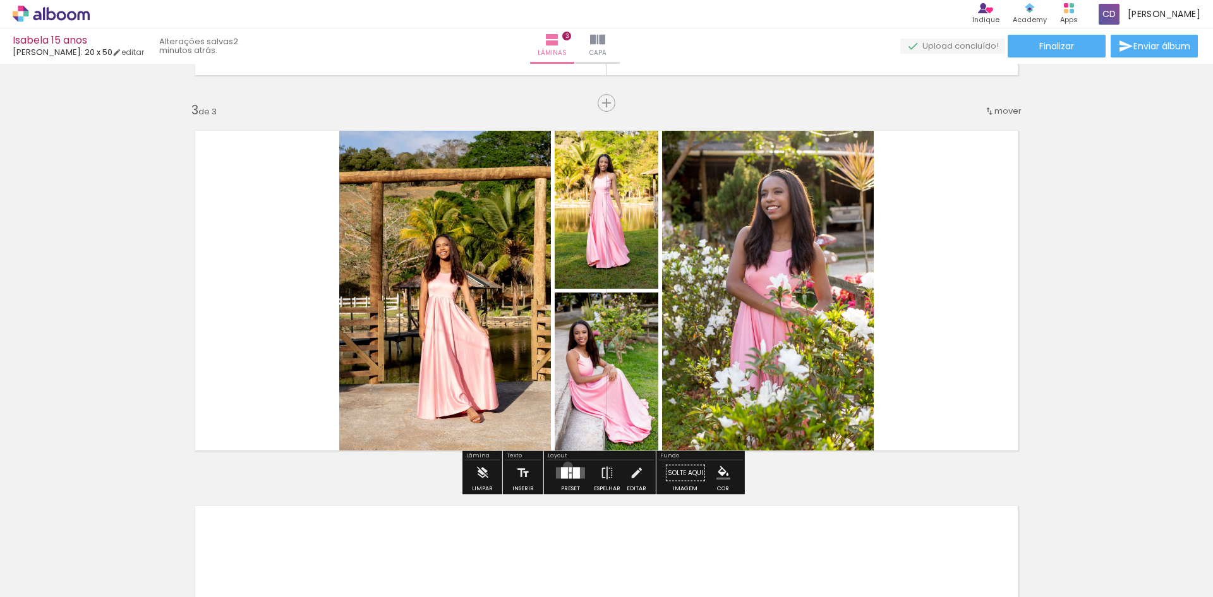
click at [565, 466] on div at bounding box center [570, 472] width 34 height 25
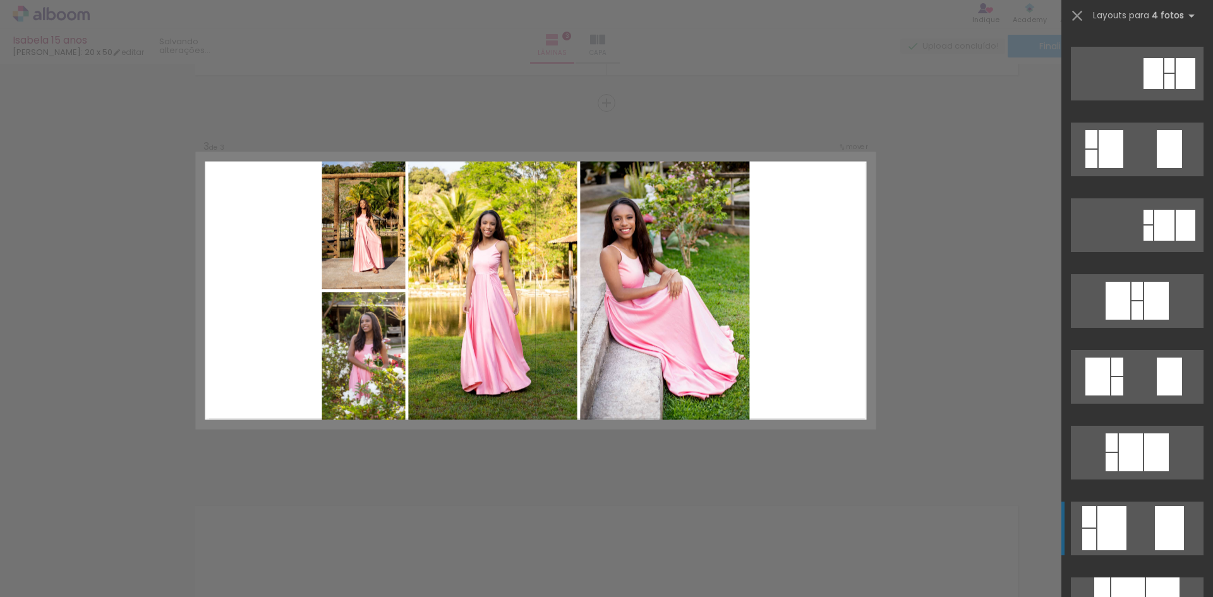
scroll to position [189, 0]
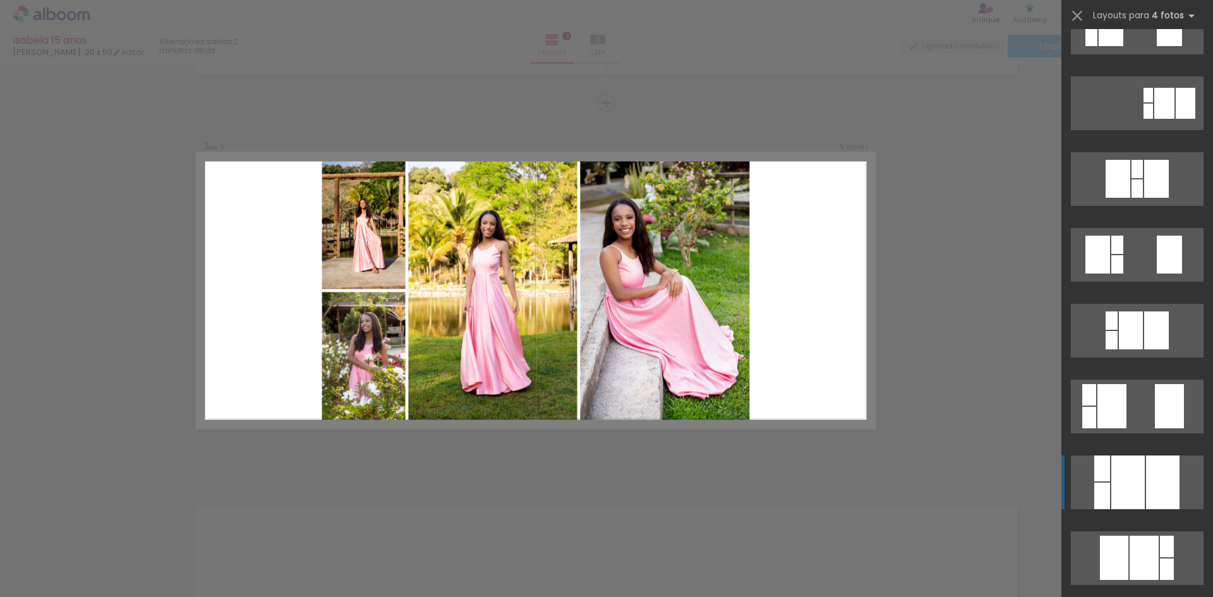
click at [1122, 472] on div at bounding box center [1127, 482] width 33 height 54
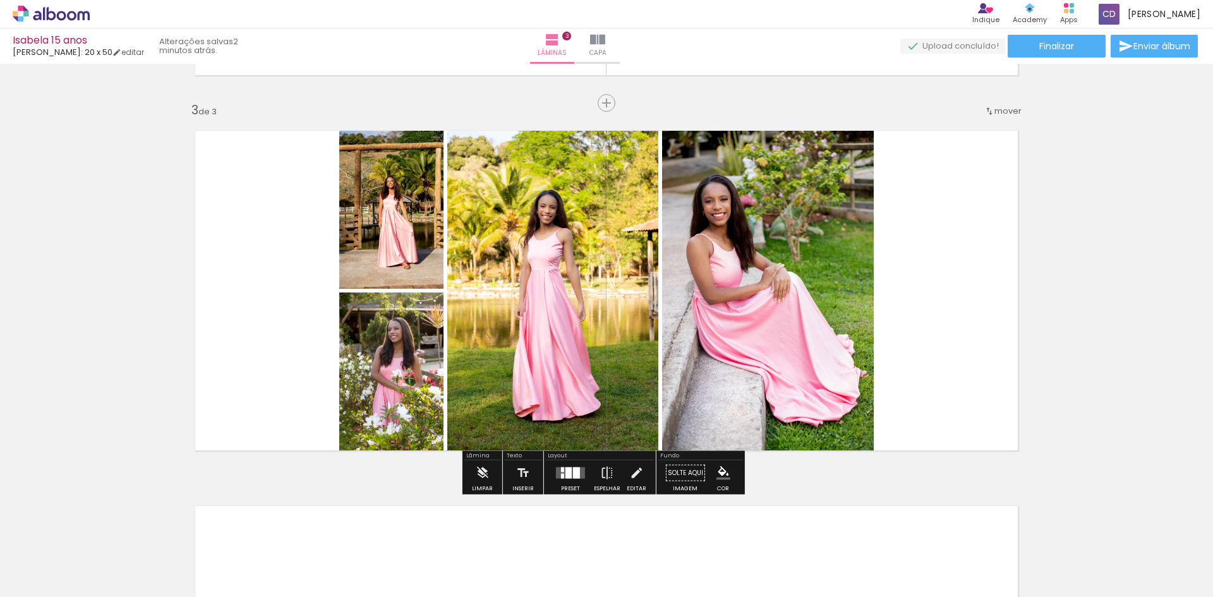
click at [567, 476] on div at bounding box center [568, 472] width 6 height 11
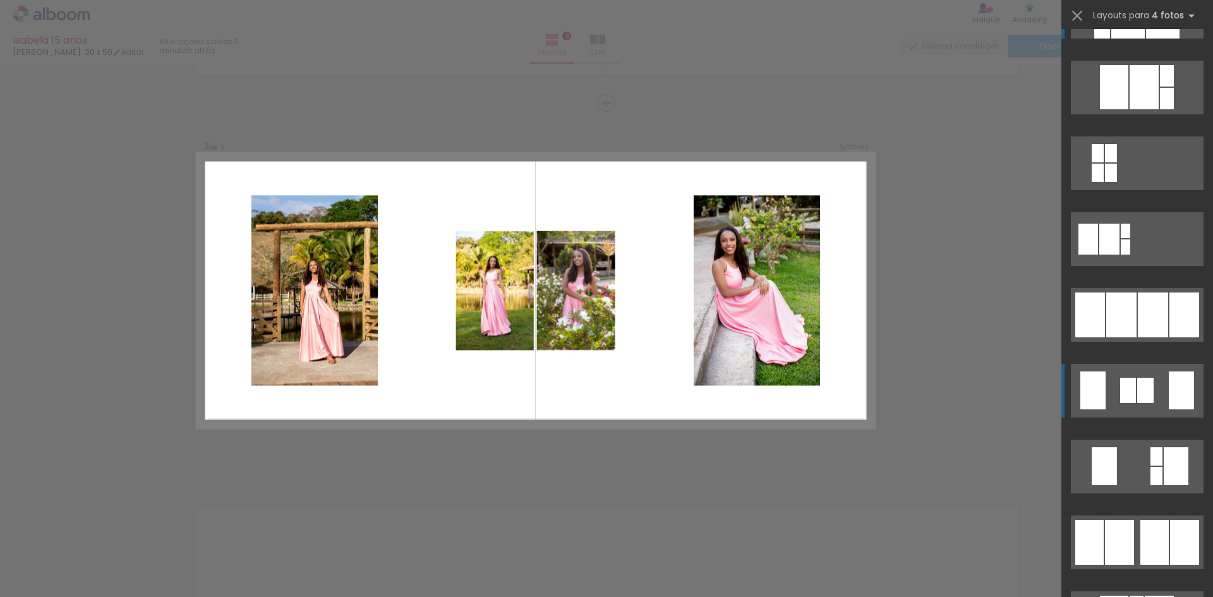
scroll to position [670, 0]
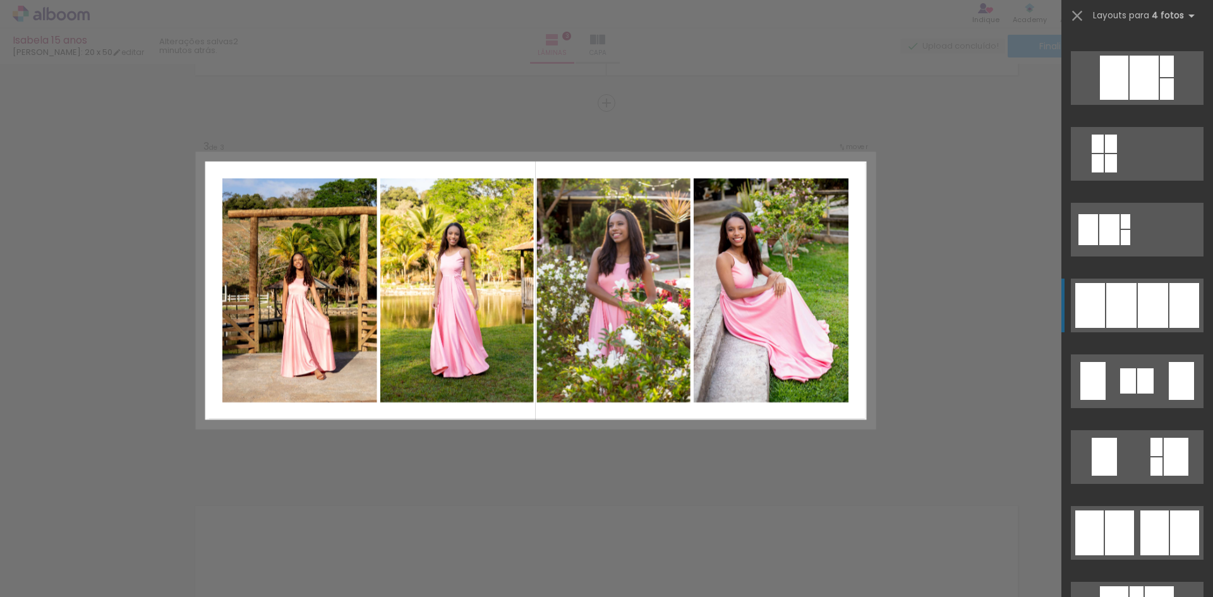
click at [1139, 327] on div at bounding box center [1153, 305] width 30 height 45
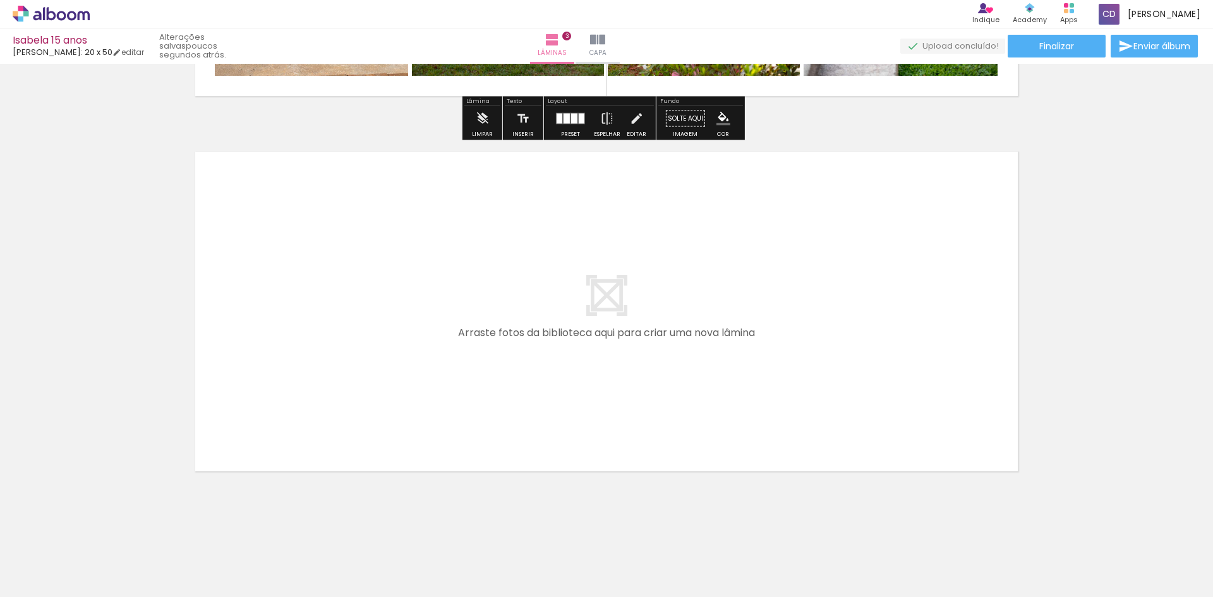
scroll to position [1096, 0]
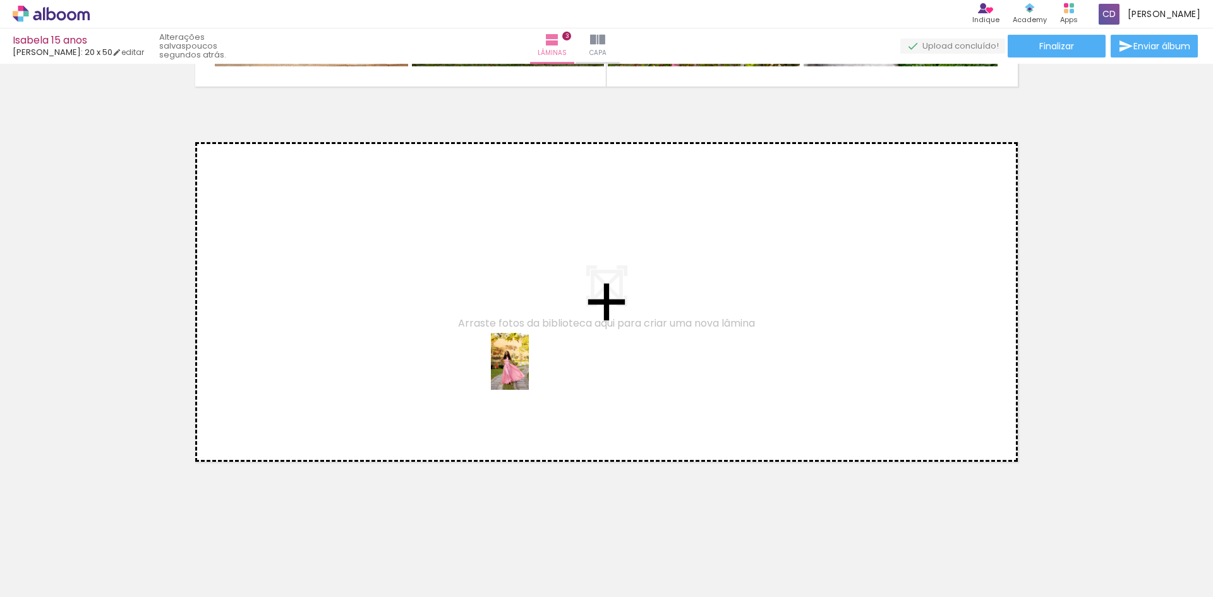
drag, startPoint x: 913, startPoint y: 568, endPoint x: 474, endPoint y: 344, distance: 492.9
click at [474, 344] on quentale-workspace at bounding box center [606, 298] width 1213 height 597
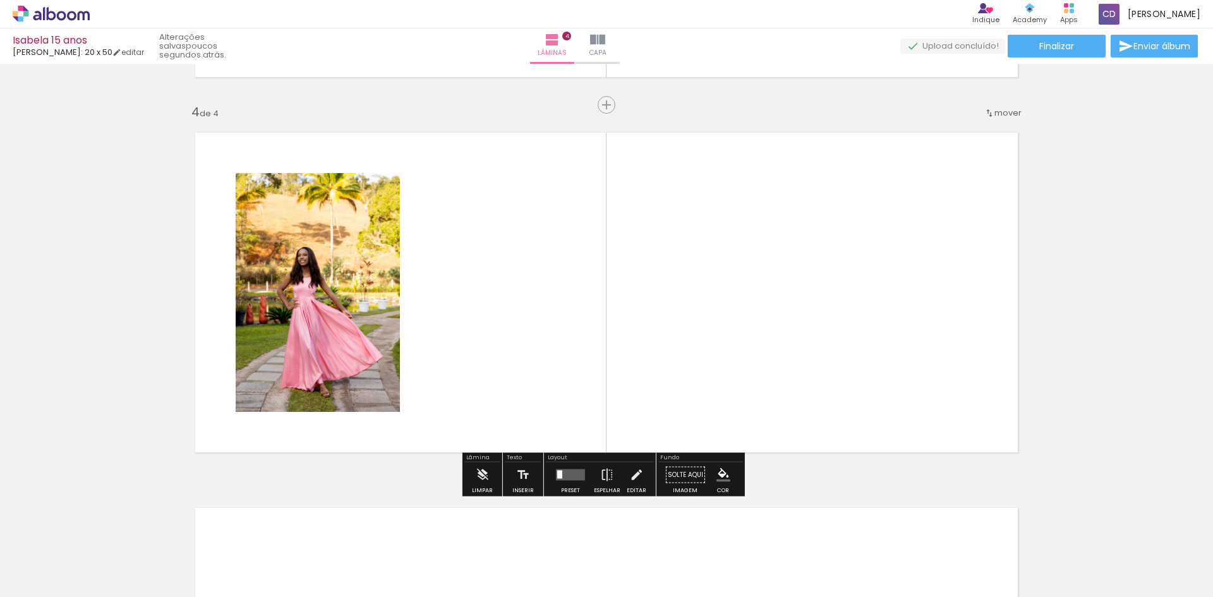
scroll to position [1107, 0]
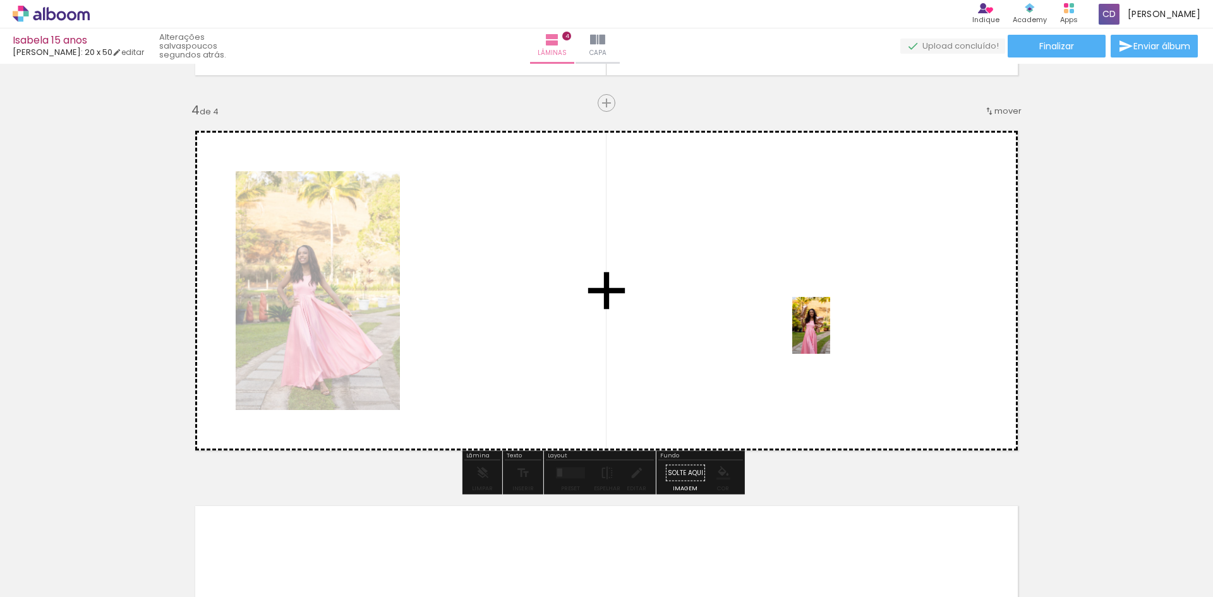
drag, startPoint x: 975, startPoint y: 570, endPoint x: 829, endPoint y: 332, distance: 279.6
click at [829, 332] on quentale-workspace at bounding box center [606, 298] width 1213 height 597
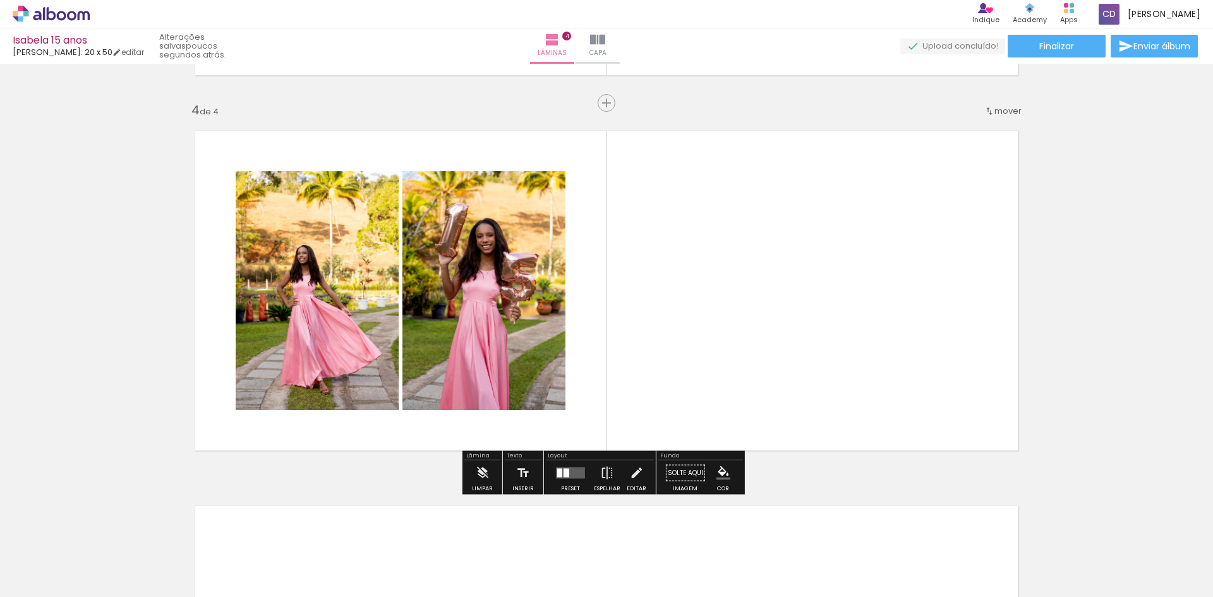
click at [579, 479] on div at bounding box center [570, 472] width 34 height 25
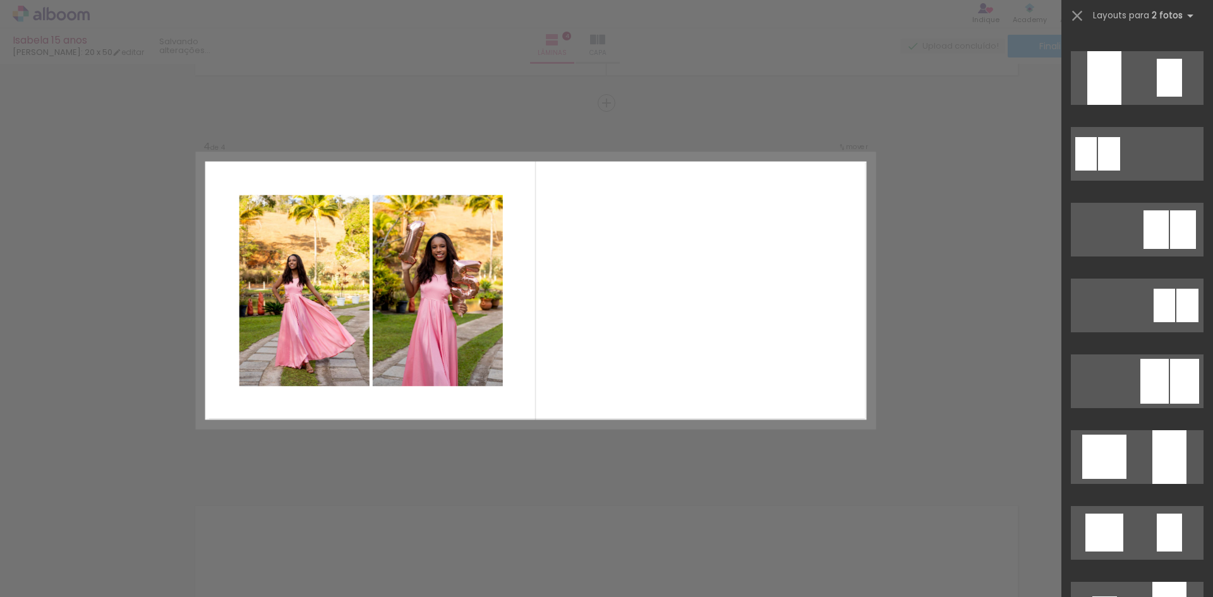
scroll to position [0, 0]
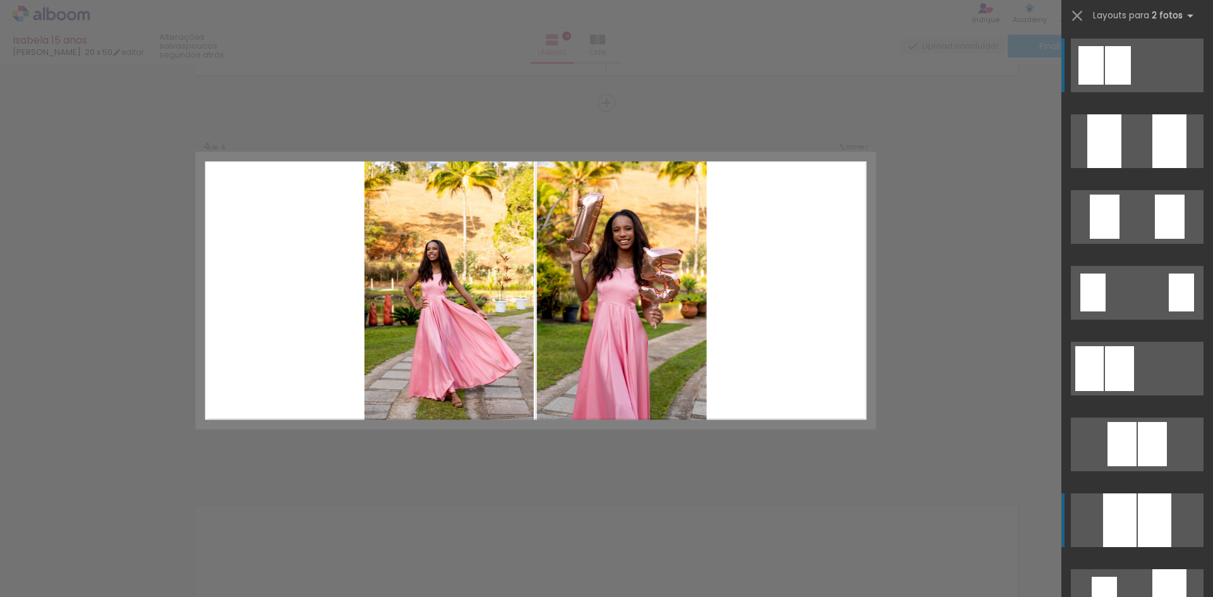
click at [1125, 512] on div at bounding box center [1119, 520] width 33 height 54
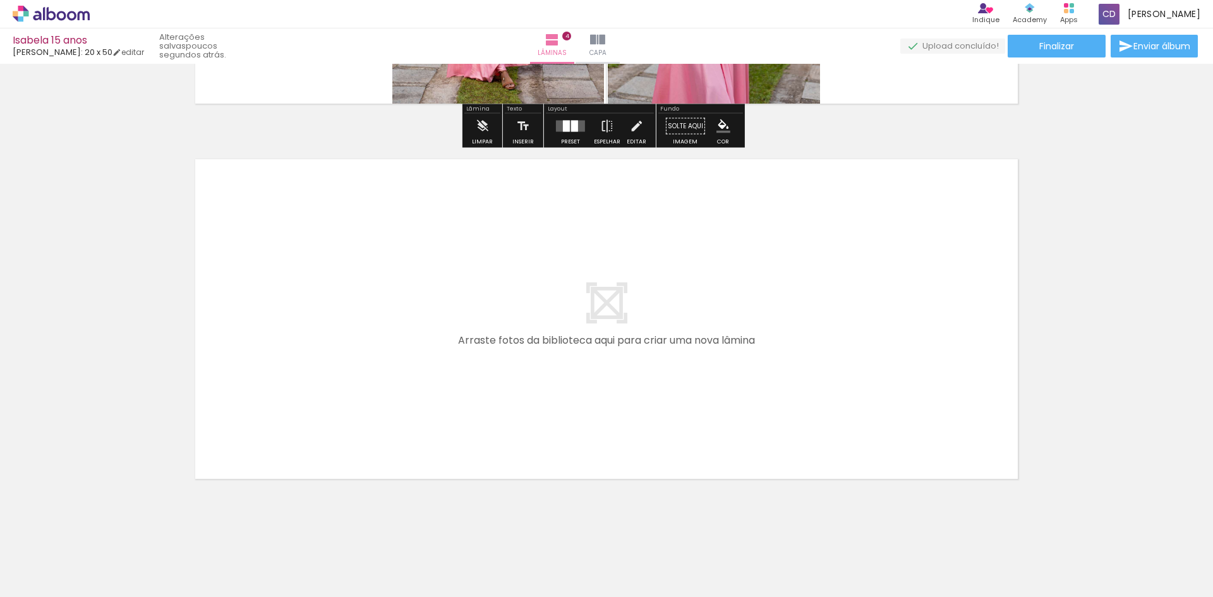
scroll to position [1471, 0]
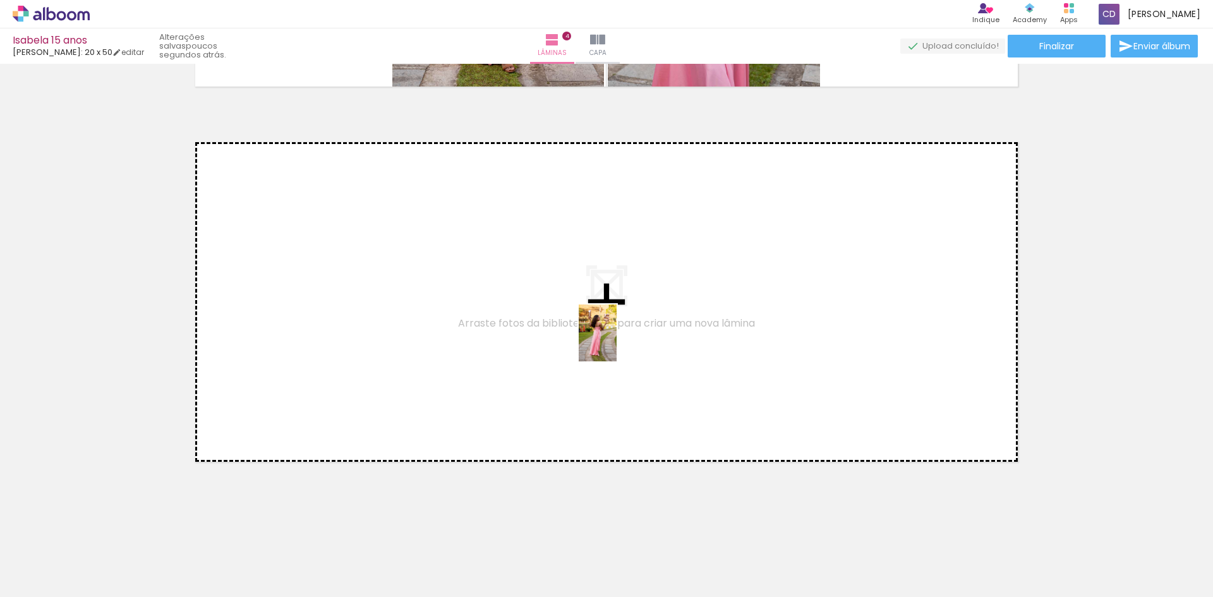
drag, startPoint x: 1057, startPoint y: 564, endPoint x: 616, endPoint y: 342, distance: 493.5
click at [616, 342] on quentale-workspace at bounding box center [606, 298] width 1213 height 597
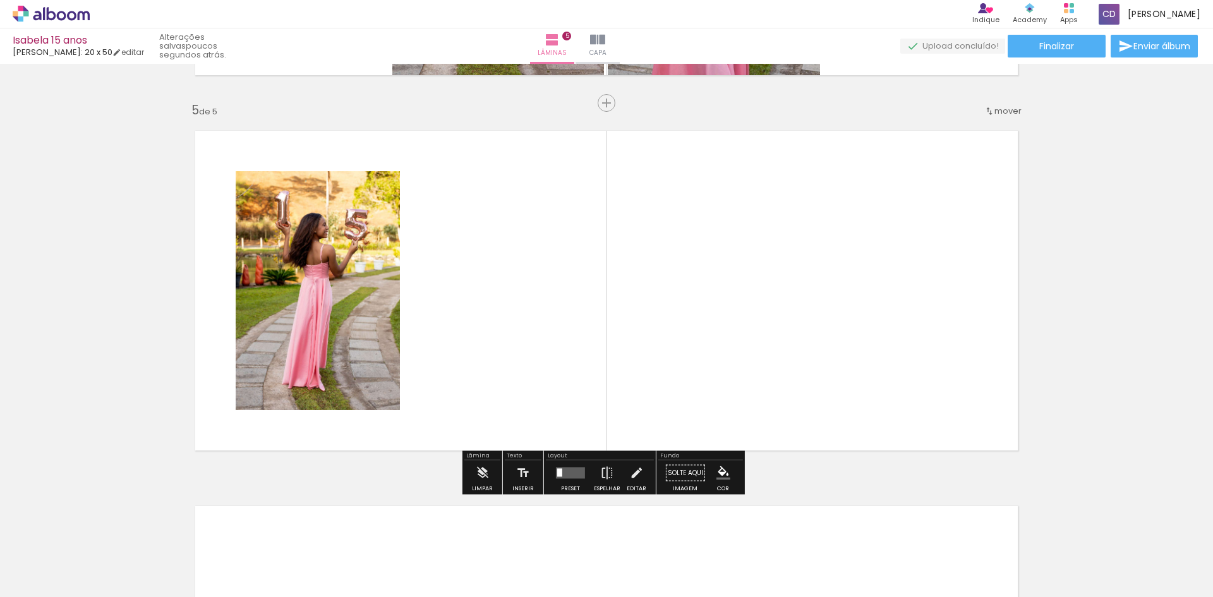
scroll to position [0, 416]
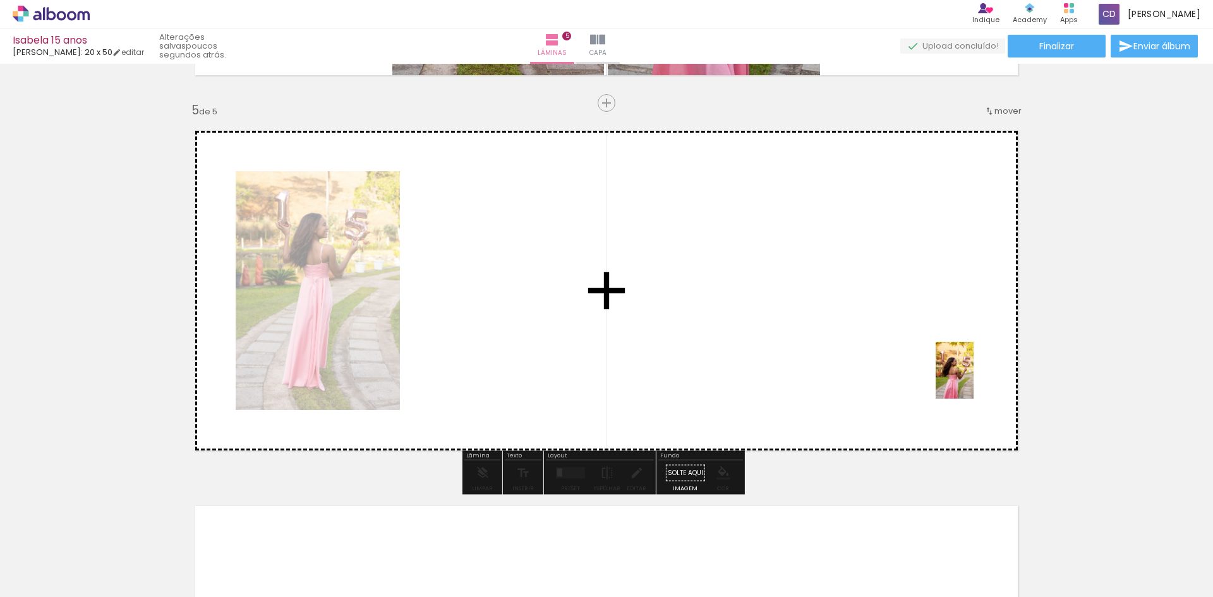
drag, startPoint x: 711, startPoint y: 565, endPoint x: 973, endPoint y: 380, distance: 321.4
click at [973, 380] on quentale-workspace at bounding box center [606, 298] width 1213 height 597
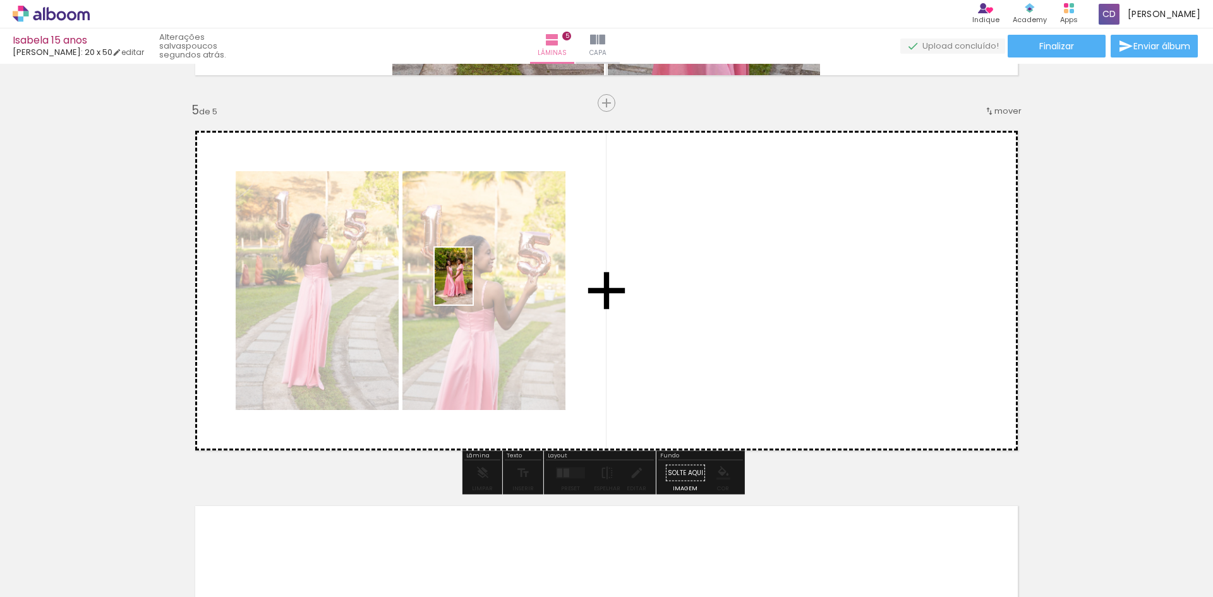
drag, startPoint x: 781, startPoint y: 570, endPoint x: 472, endPoint y: 285, distance: 420.2
click at [472, 285] on quentale-workspace at bounding box center [606, 298] width 1213 height 597
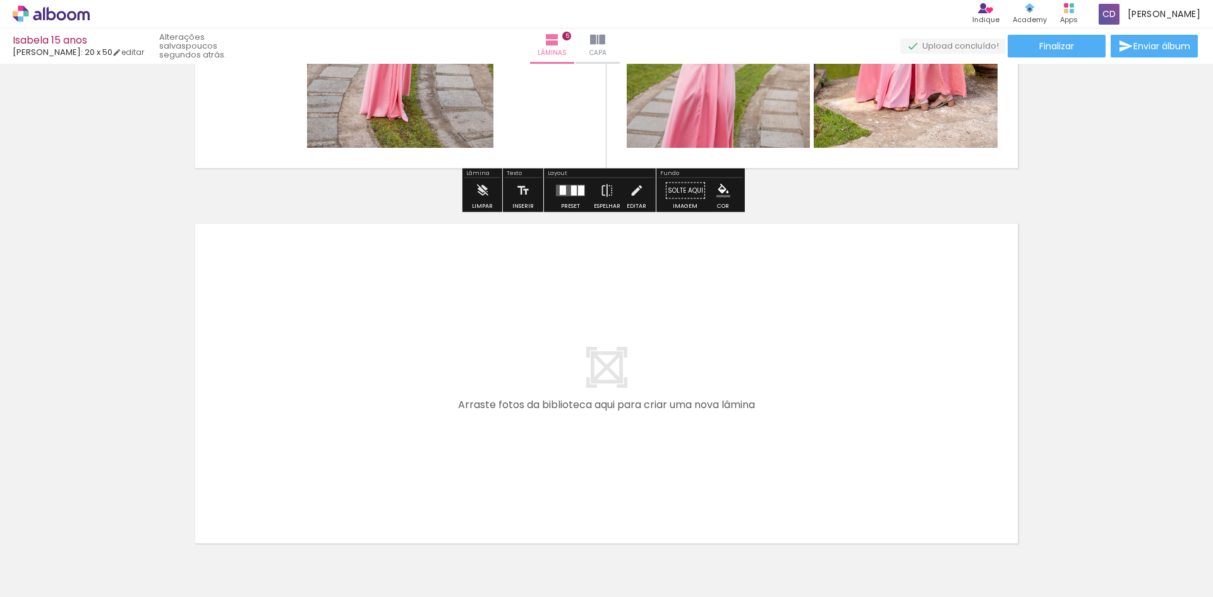
scroll to position [1798, 0]
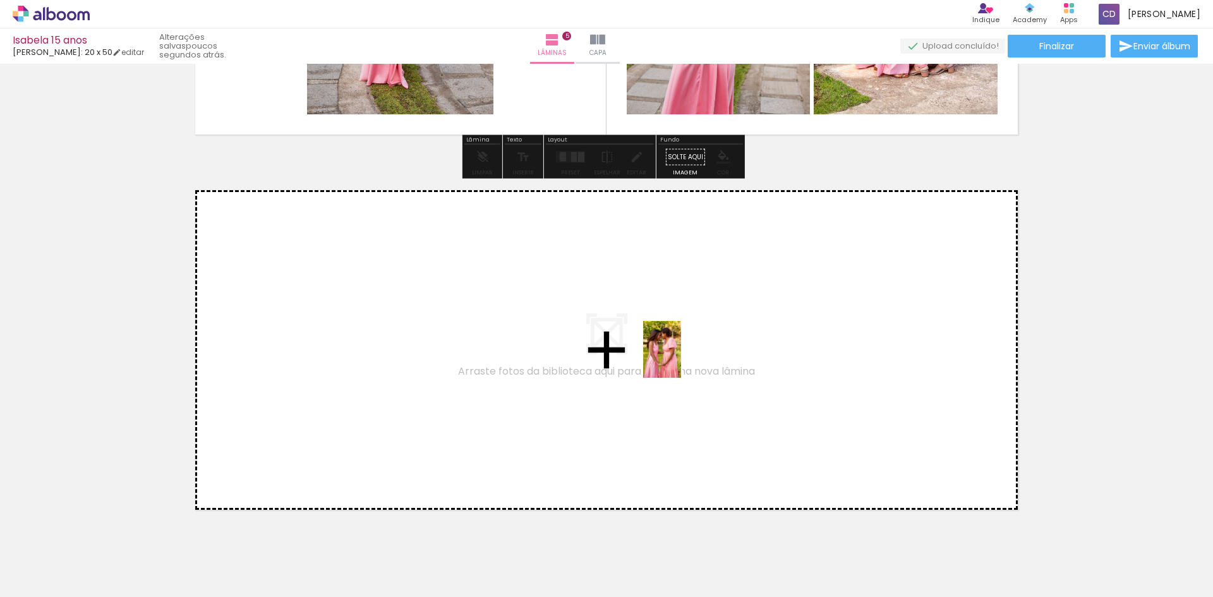
drag, startPoint x: 911, startPoint y: 555, endPoint x: 675, endPoint y: 356, distance: 309.3
click at [675, 356] on quentale-workspace at bounding box center [606, 298] width 1213 height 597
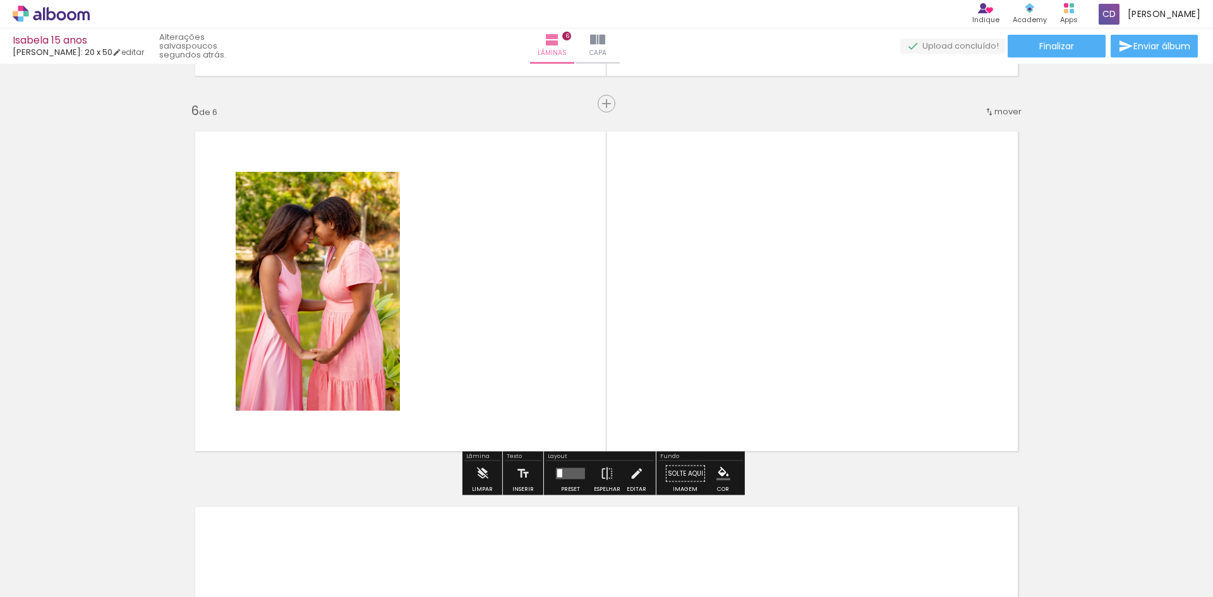
scroll to position [1858, 0]
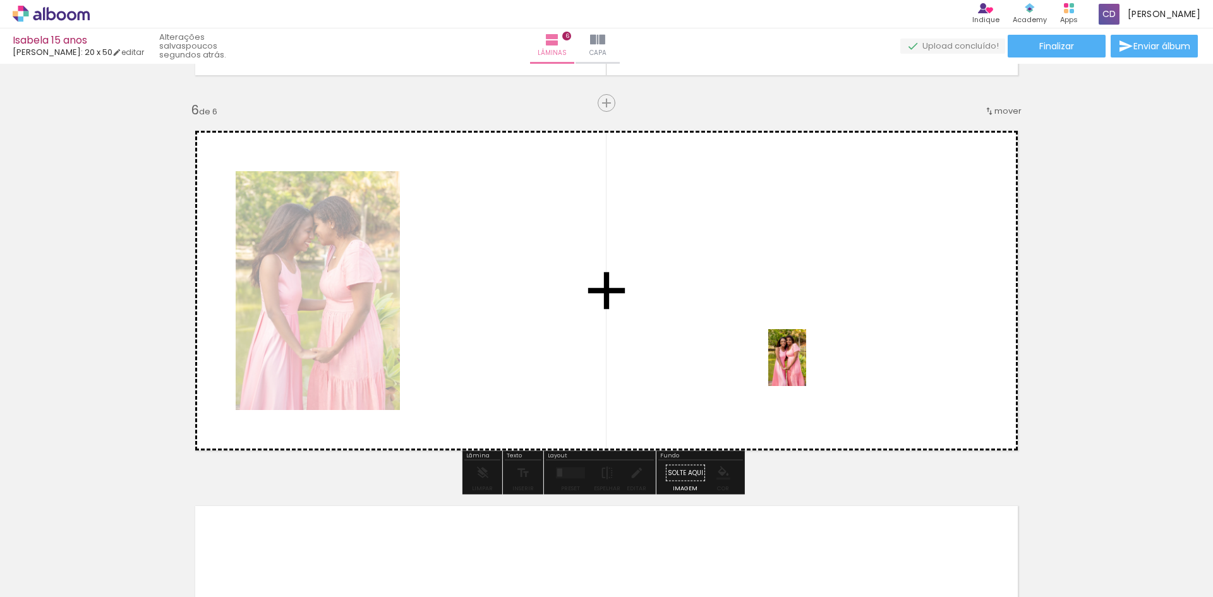
drag, startPoint x: 841, startPoint y: 565, endPoint x: 806, endPoint y: 364, distance: 203.8
click at [806, 364] on quentale-workspace at bounding box center [606, 298] width 1213 height 597
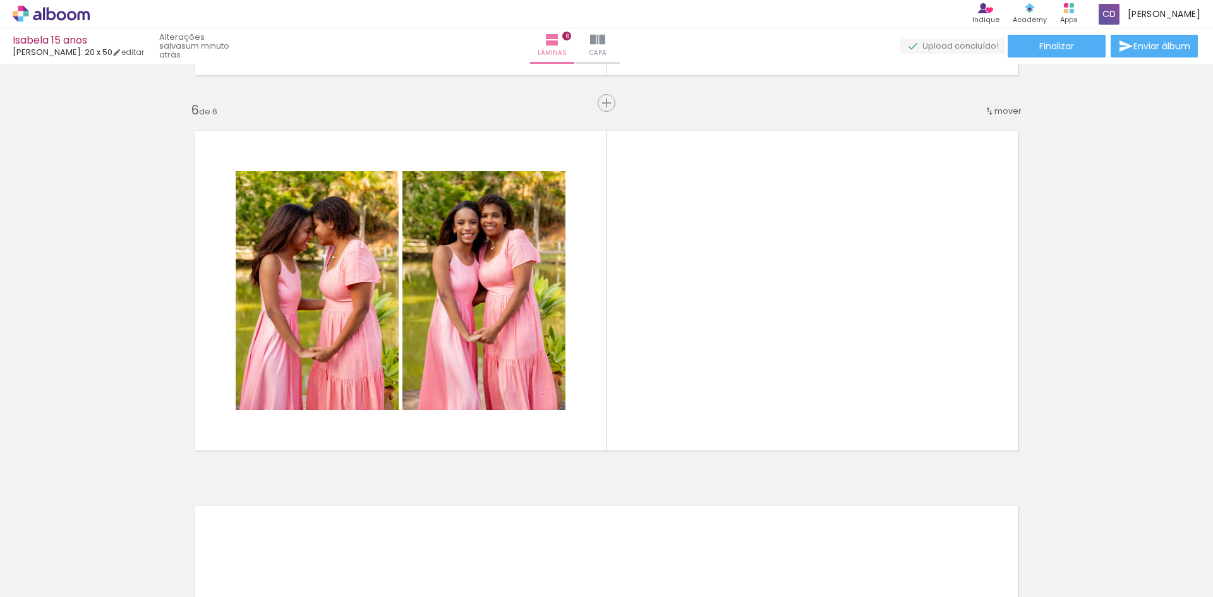
scroll to position [0, 796]
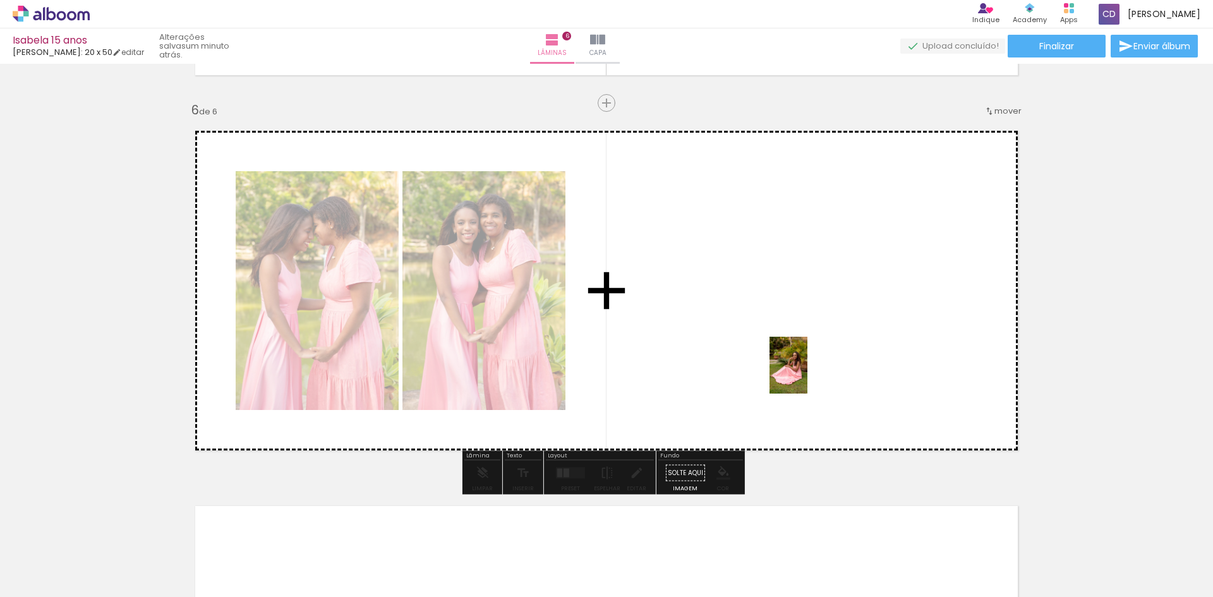
drag, startPoint x: 617, startPoint y: 568, endPoint x: 807, endPoint y: 375, distance: 271.6
click at [807, 375] on quentale-workspace at bounding box center [606, 298] width 1213 height 597
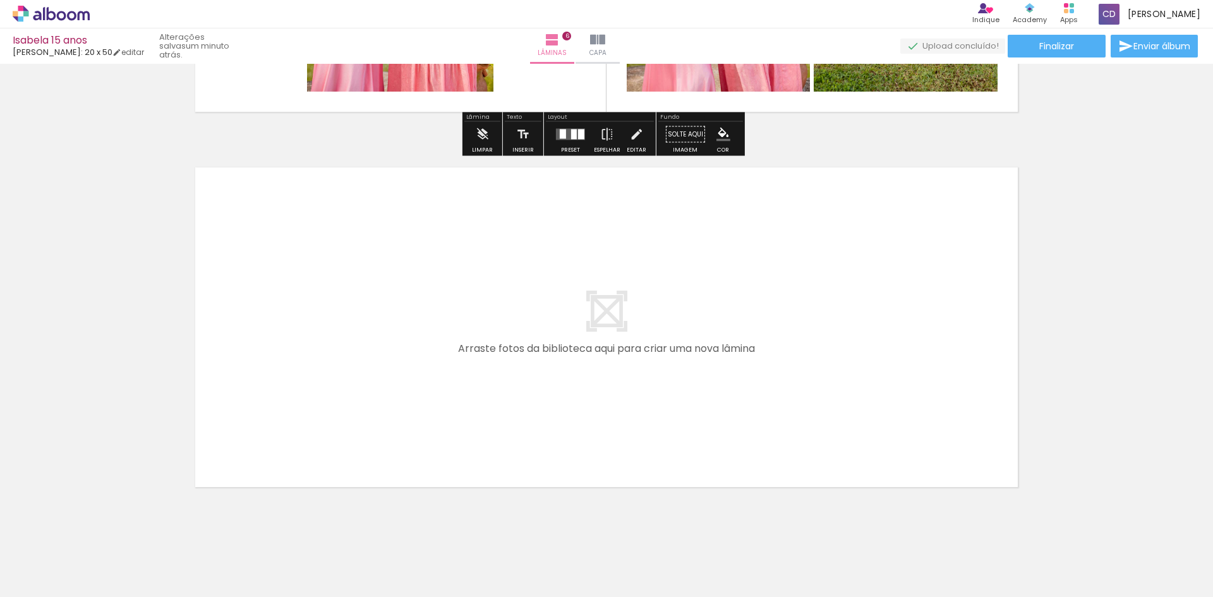
scroll to position [2221, 0]
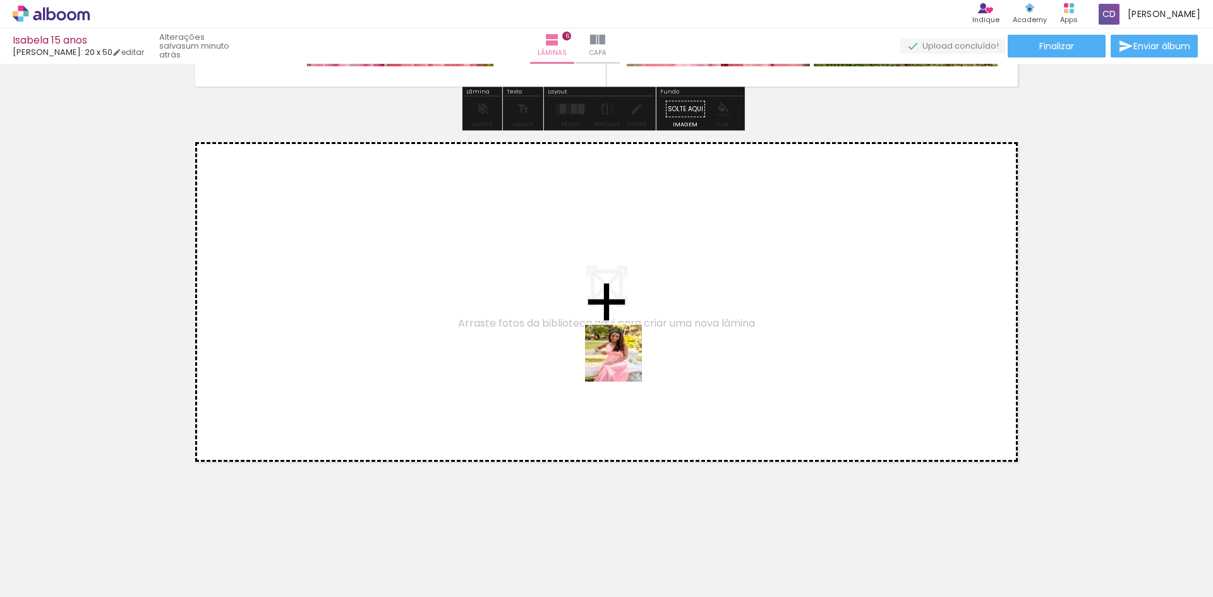
drag, startPoint x: 746, startPoint y: 567, endPoint x: 620, endPoint y: 358, distance: 243.4
click at [620, 358] on quentale-workspace at bounding box center [606, 298] width 1213 height 597
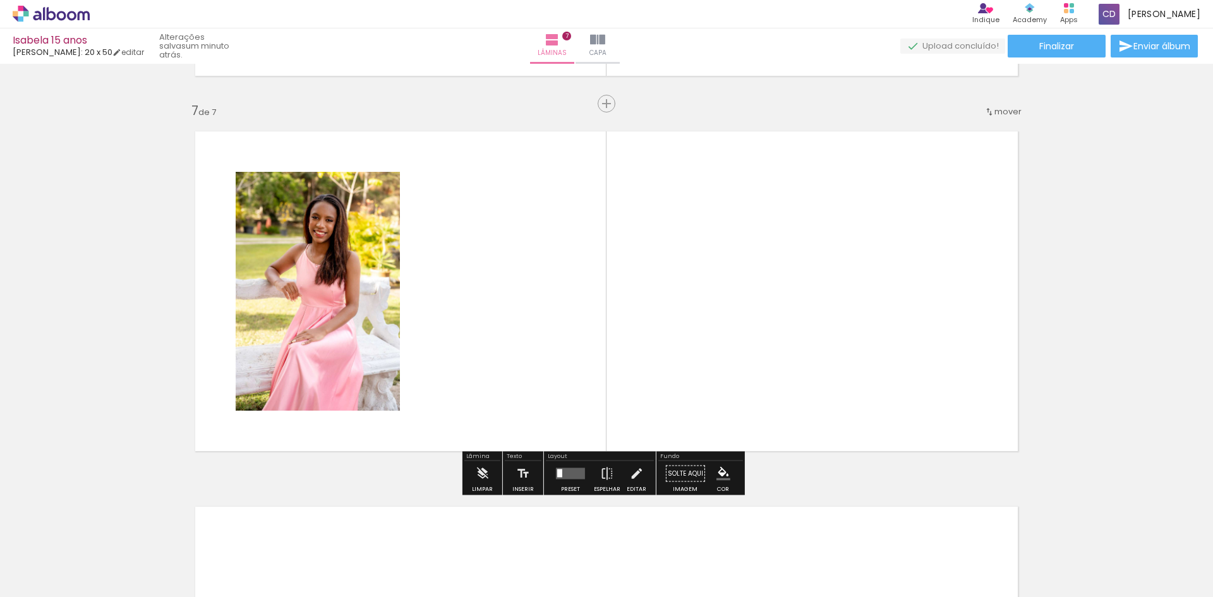
scroll to position [2233, 0]
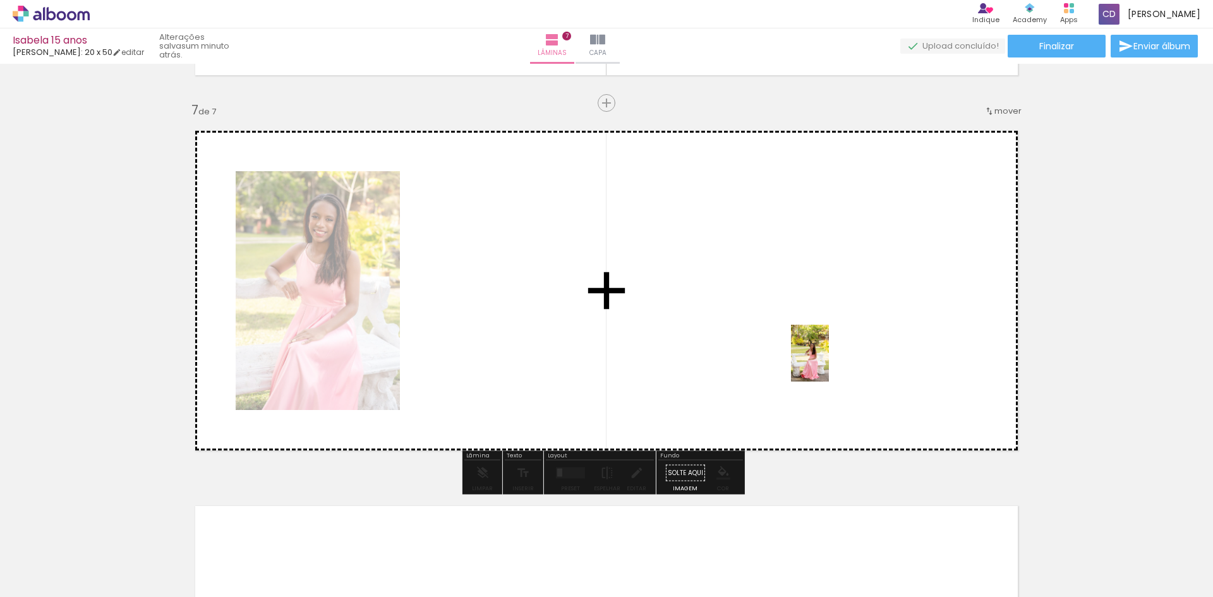
drag, startPoint x: 683, startPoint y: 555, endPoint x: 829, endPoint y: 363, distance: 241.7
click at [829, 363] on quentale-workspace at bounding box center [606, 298] width 1213 height 597
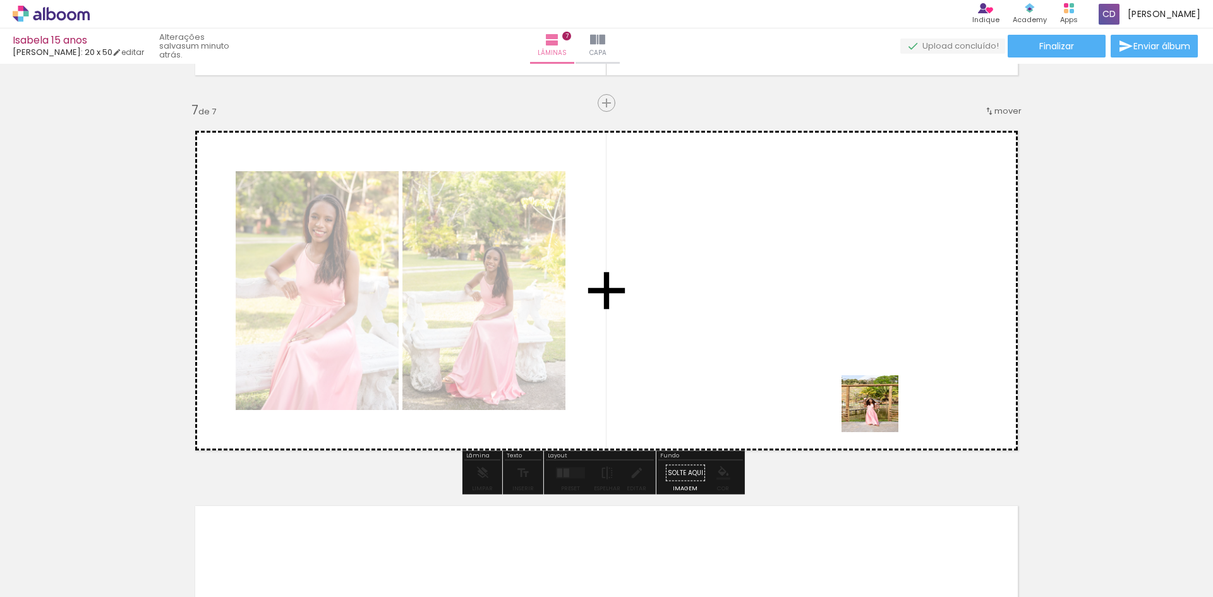
drag, startPoint x: 820, startPoint y: 572, endPoint x: 879, endPoint y: 413, distance: 169.9
click at [879, 413] on quentale-workspace at bounding box center [606, 298] width 1213 height 597
